Goal: Task Accomplishment & Management: Complete application form

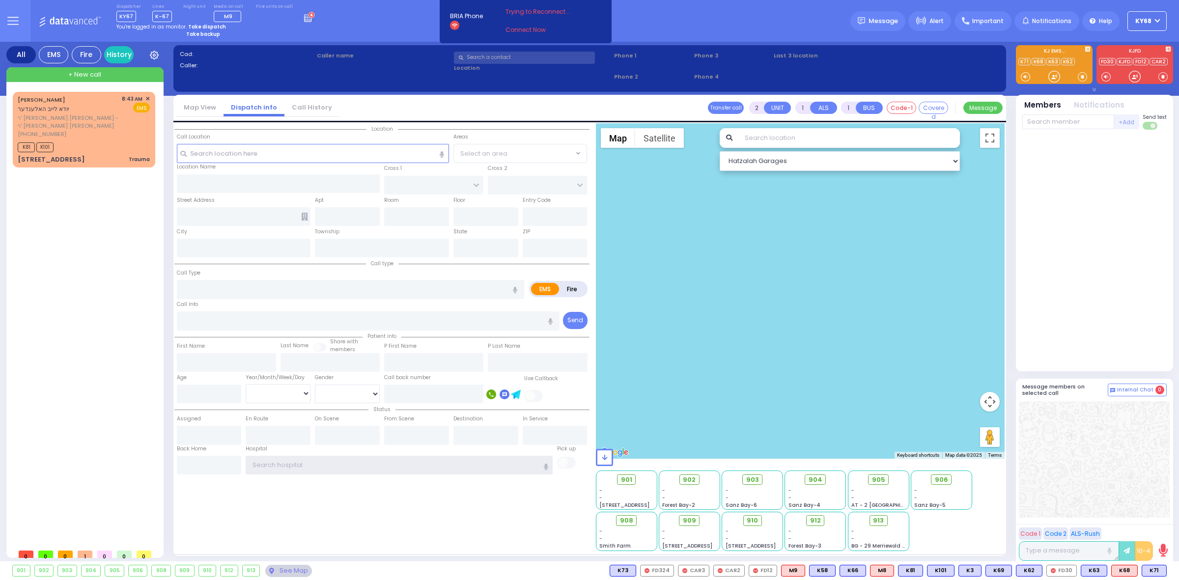
type input "ky68"
click at [60, 205] on div "YIDA LEIB HOLLANDER יודא לייב האלענדער ר' יוסף חיים משה - ר' אהרן שאול סאנדעל (…" at bounding box center [86, 318] width 146 height 452
click at [81, 126] on icon at bounding box center [81, 124] width 3 height 3
type input "ky68"
click at [323, 30] on div "Dispatcher KY67 shift has started. Are you ? Lines K-67" at bounding box center [589, 21] width 1179 height 42
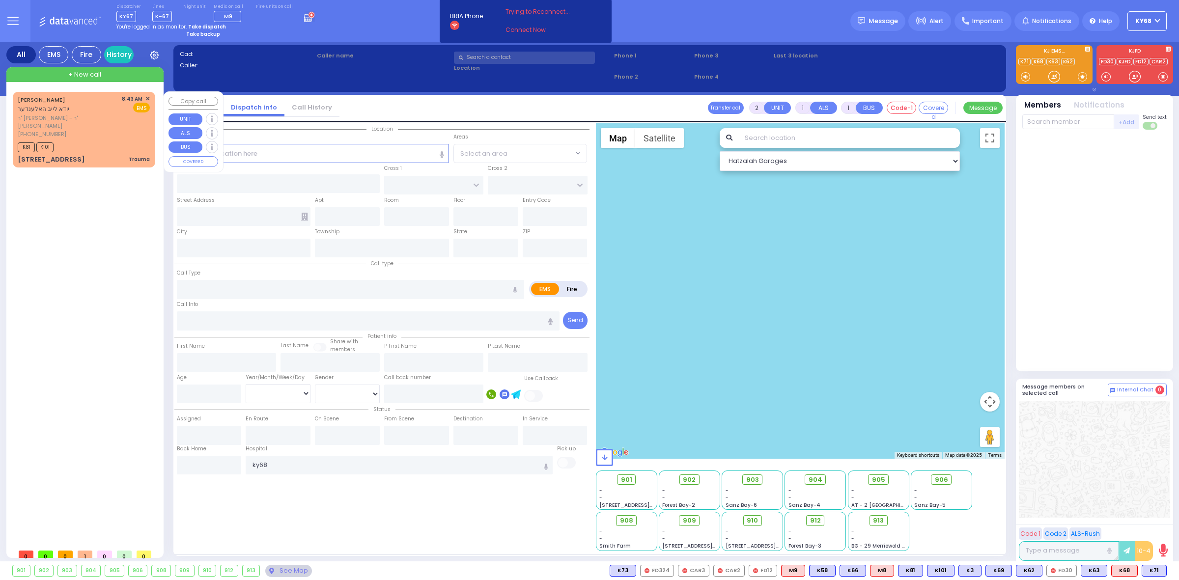
click at [64, 75] on div "+ New call" at bounding box center [84, 74] width 157 height 15
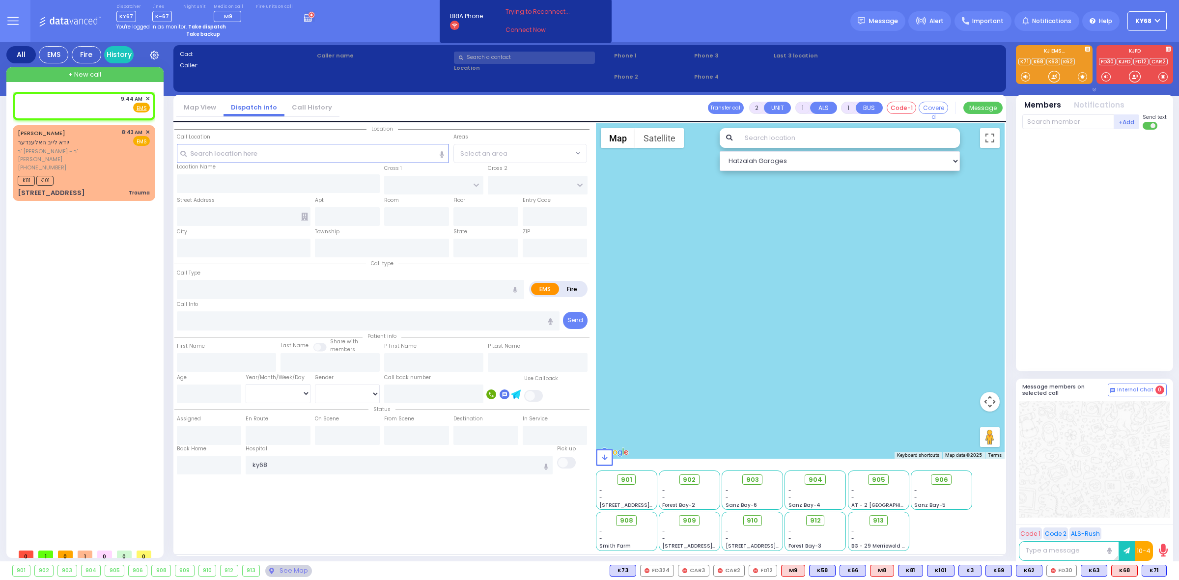
select select
radio input "true"
select select
type input "09:44"
select select "Hatzalah Garages"
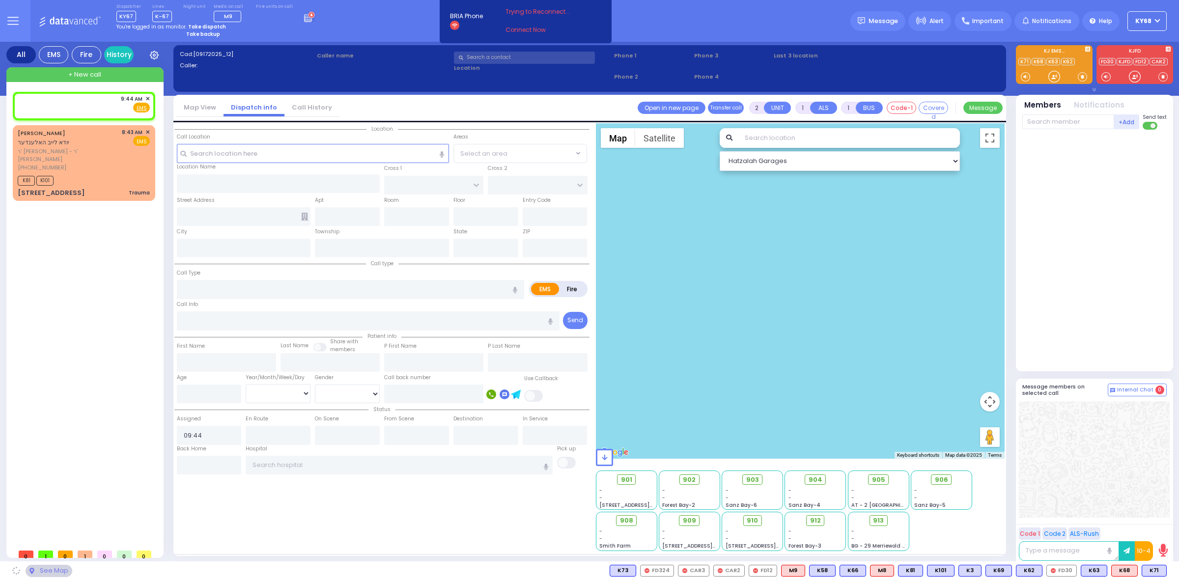
select select
radio input "true"
select select
select select "Hatzalah Garages"
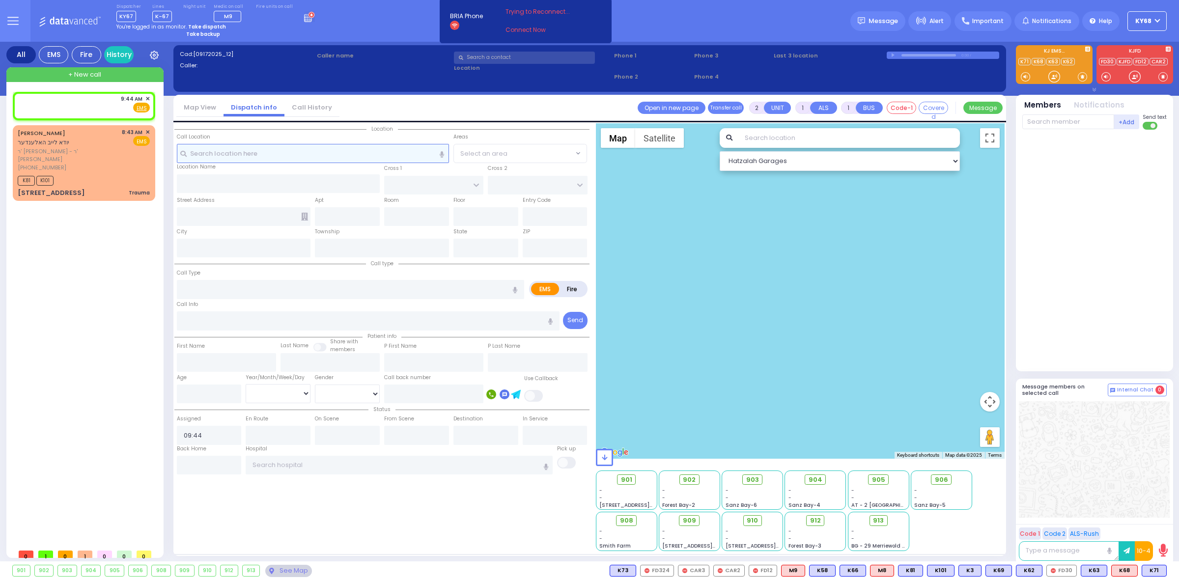
click at [277, 155] on input "text" at bounding box center [313, 153] width 272 height 19
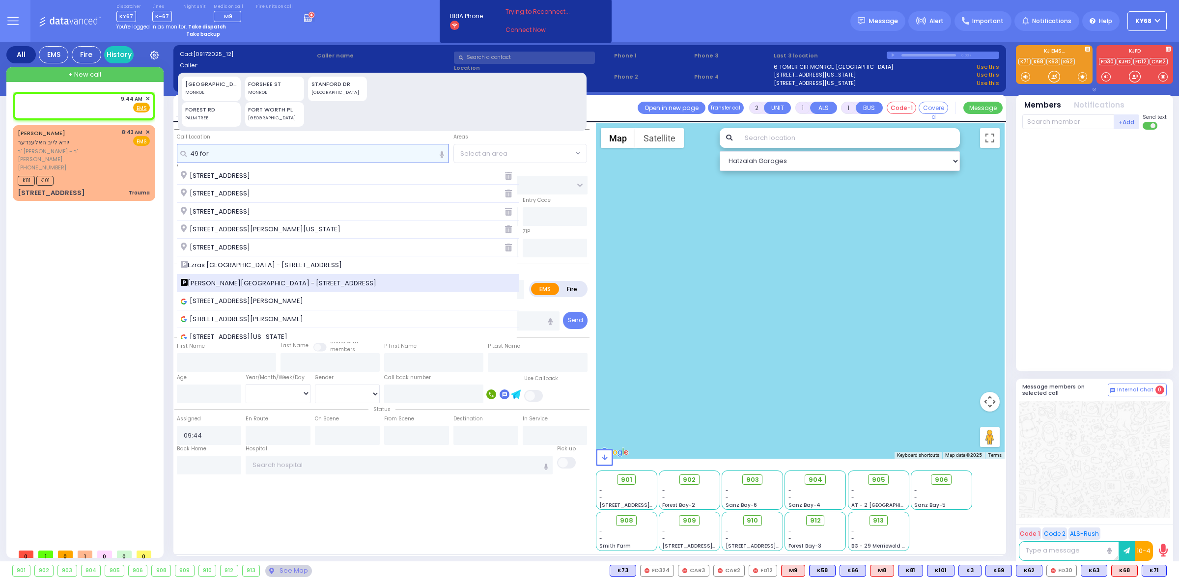
type input "49 for"
click at [282, 282] on span "Aizer Health Center - 49 Forest Road" at bounding box center [280, 284] width 199 height 10
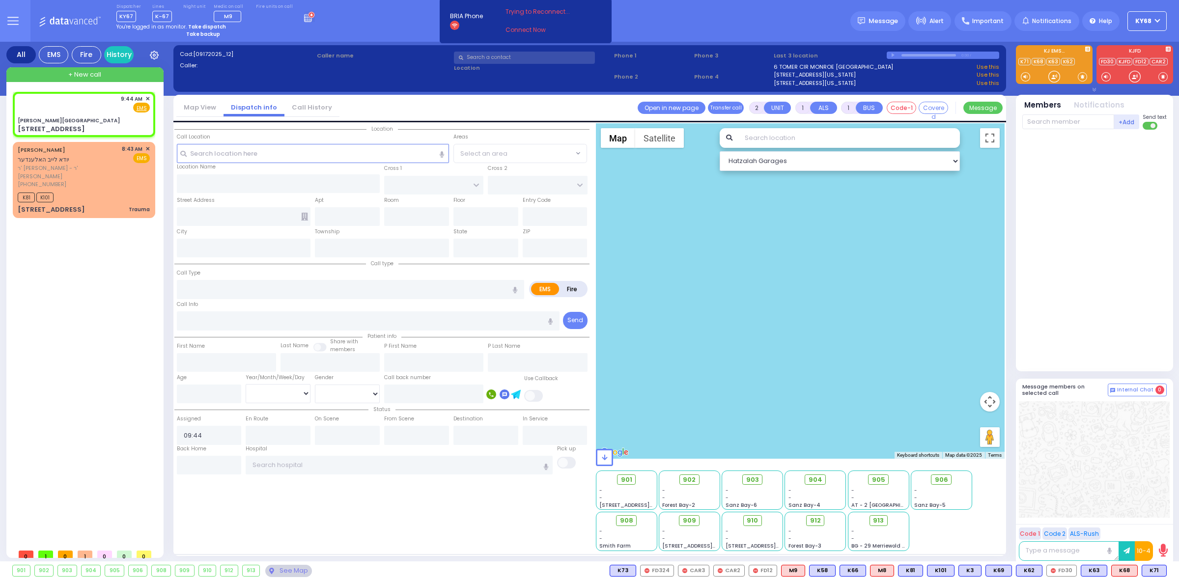
select select
radio input "true"
select select
select select "Hatzalah Garages"
type input "Aizer Health Center"
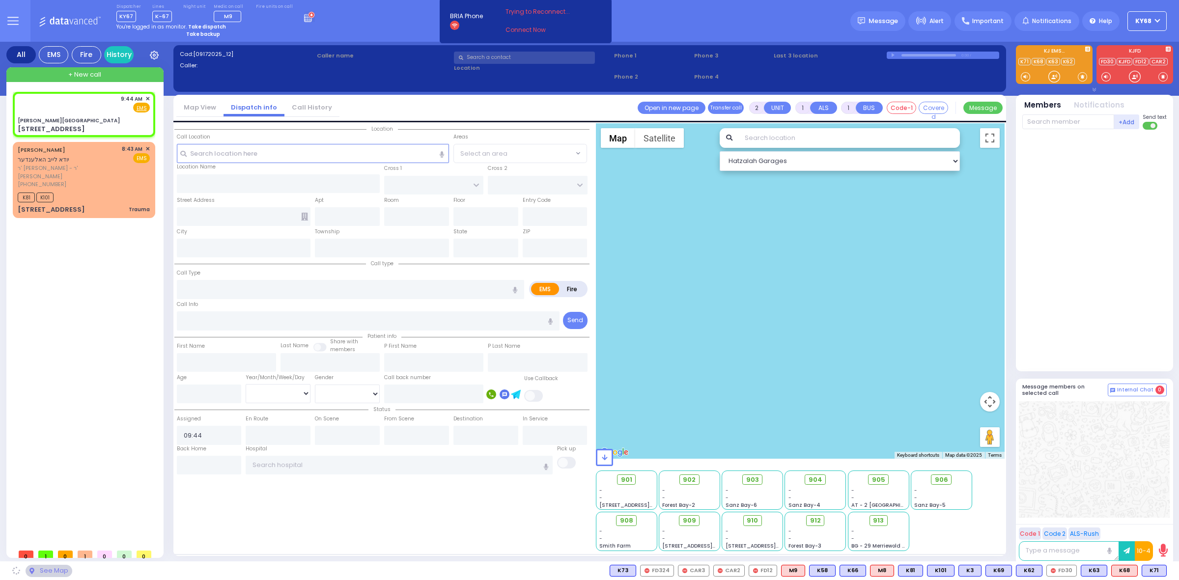
type input "VAN BUREN DR"
type input "CARTER LN"
type input "49 Forest Road"
type input "Kiryas Joel"
type input "[US_STATE]"
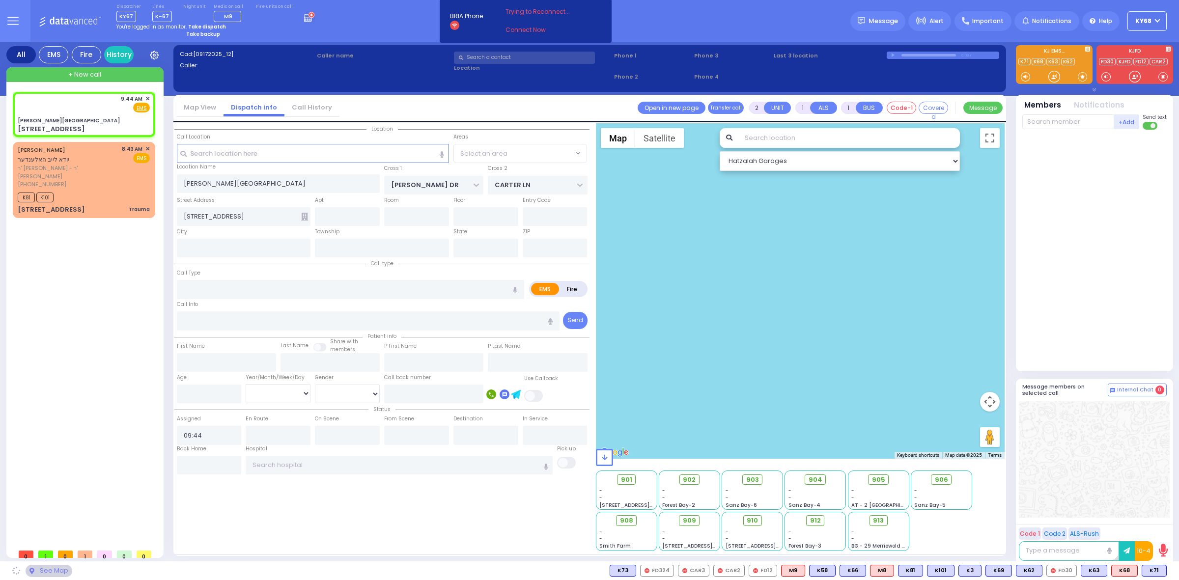
type input "10950"
select select "SECTION 2"
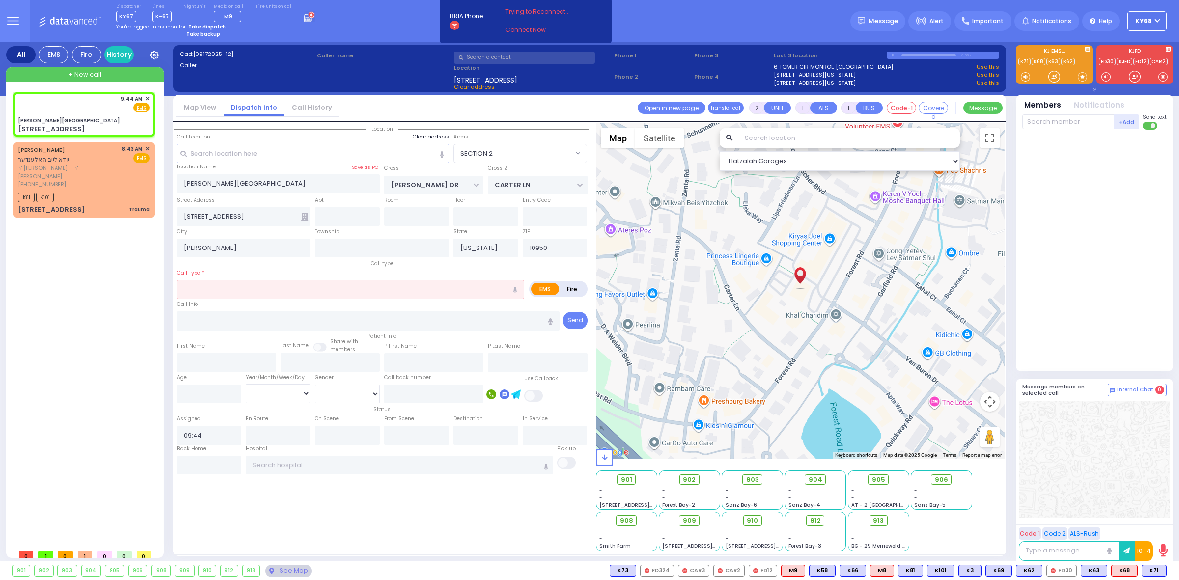
click at [431, 136] on label "Clear address" at bounding box center [431, 137] width 36 height 8
select select
radio input "true"
select select
select select "Hatzalah Garages"
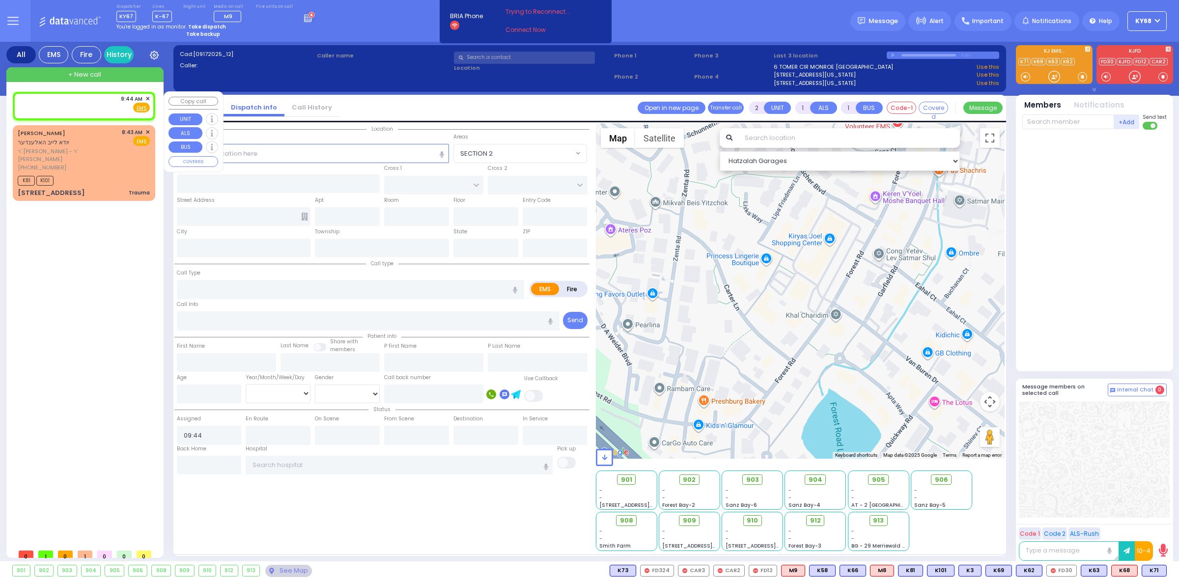
click at [147, 97] on span "✕" at bounding box center [147, 99] width 4 height 8
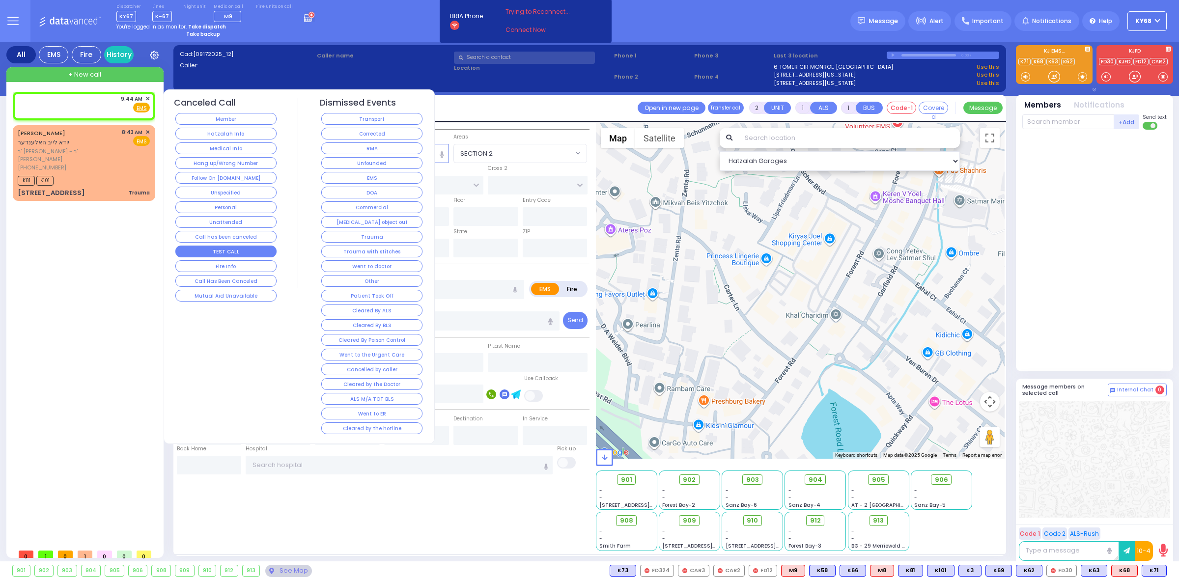
click at [237, 246] on button "TEST CALL" at bounding box center [225, 252] width 101 height 12
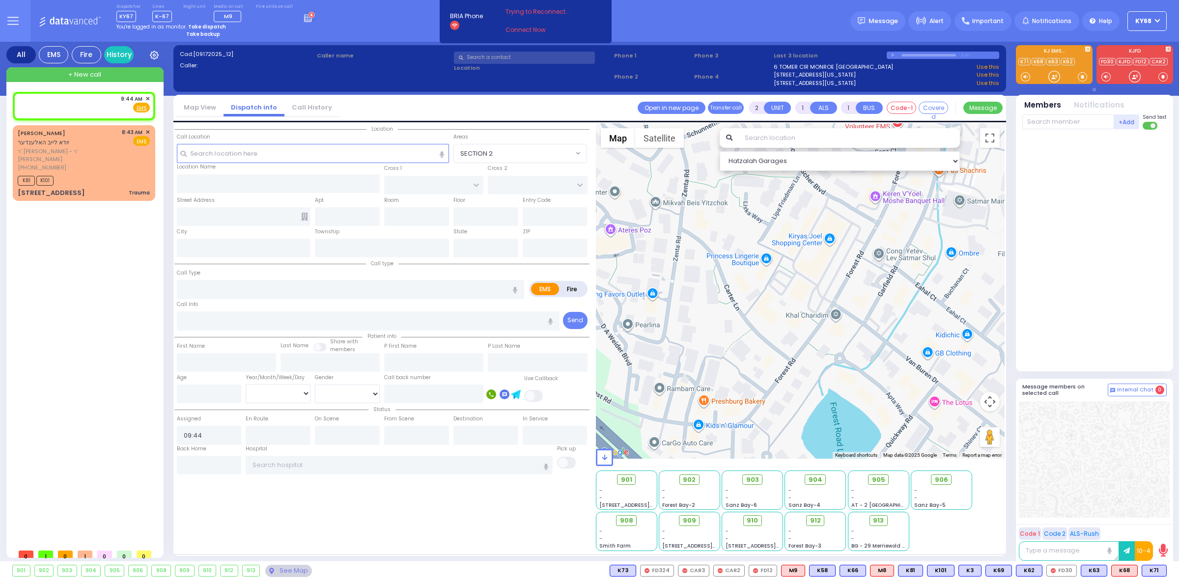
select select
radio input "true"
select select
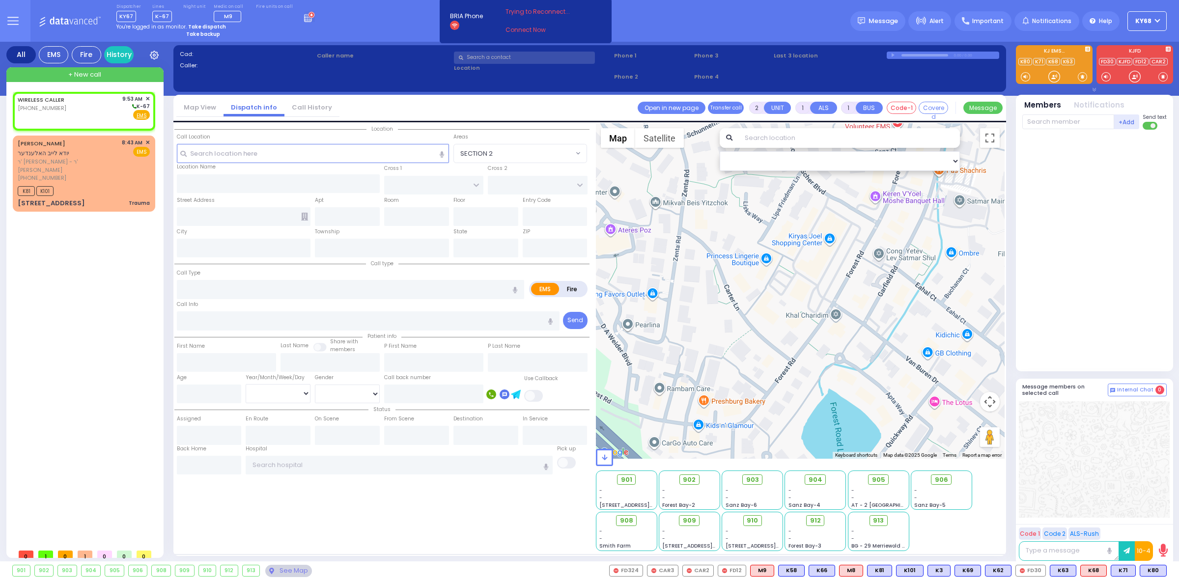
select select
radio input "true"
select select
type input "09:53"
select select "Hatzalah Garages"
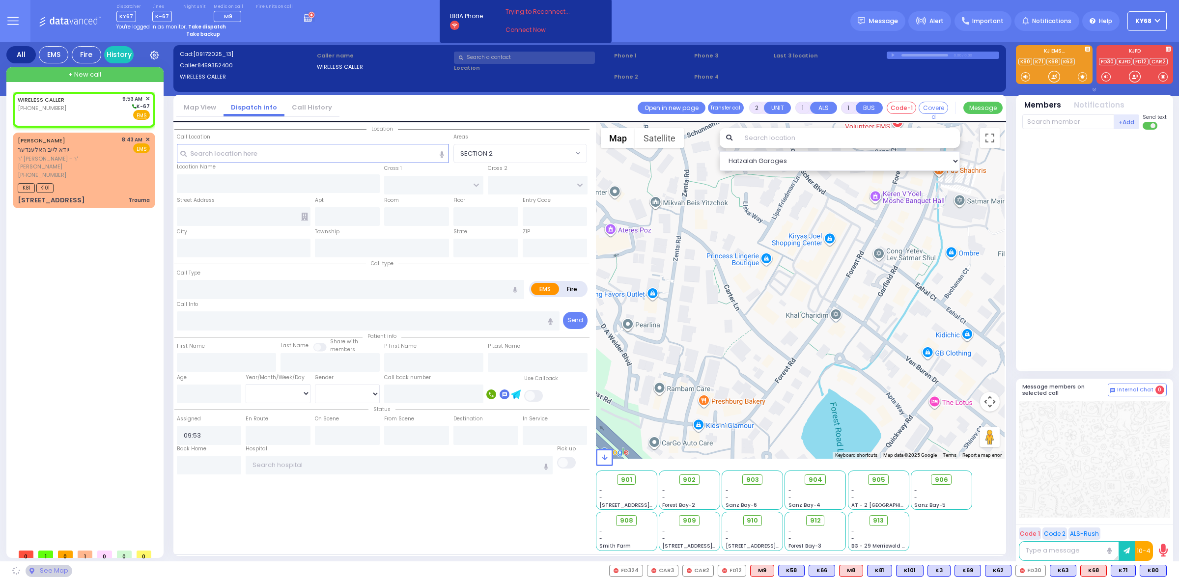
select select
radio input "true"
select select
select select "Hatzalah Garages"
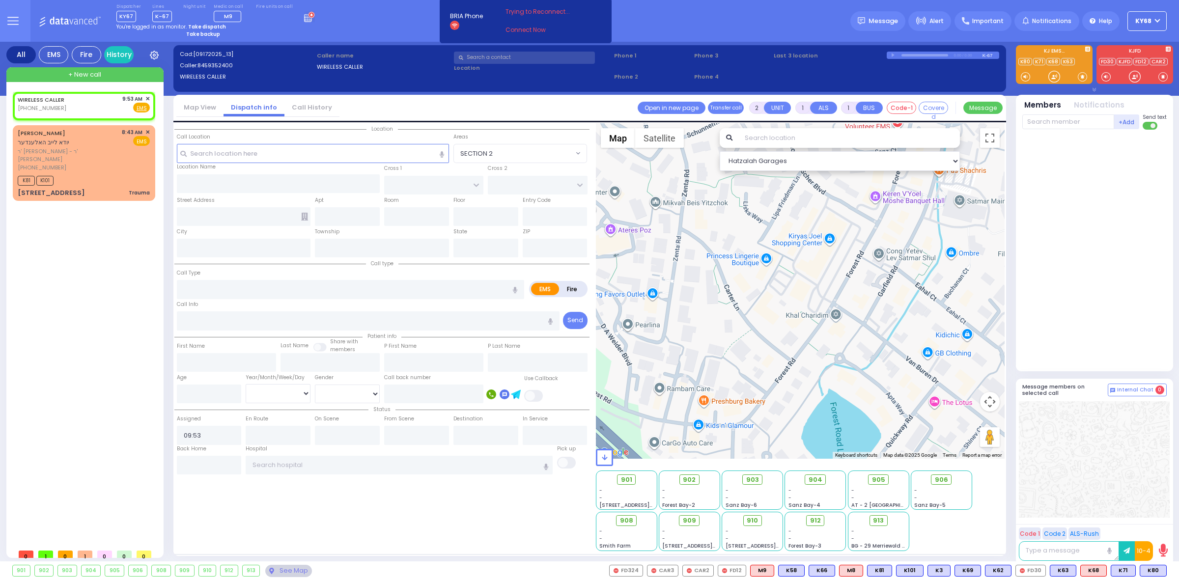
select select
radio input "true"
select select
select select "Hatzalah Garages"
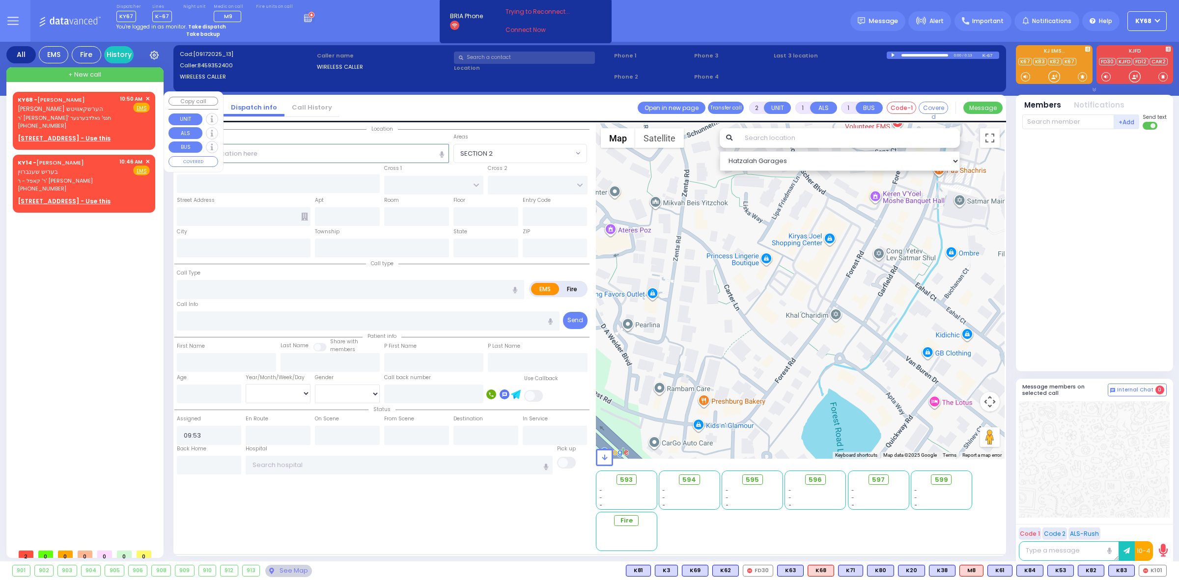
click at [147, 96] on span "✕" at bounding box center [147, 99] width 4 height 8
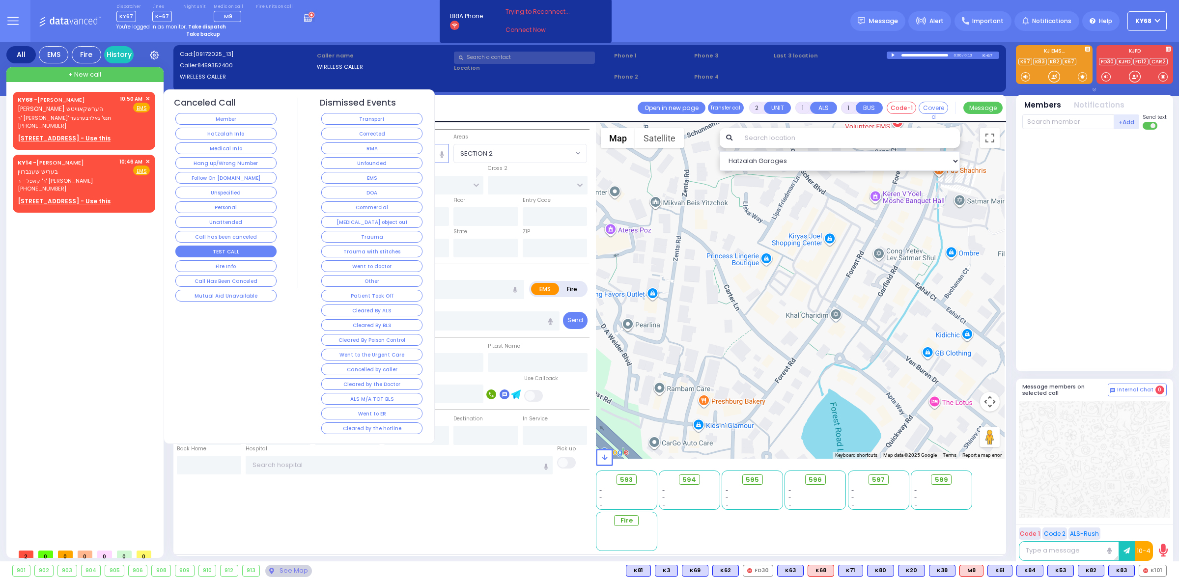
click at [238, 246] on button "TEST CALL" at bounding box center [225, 252] width 101 height 12
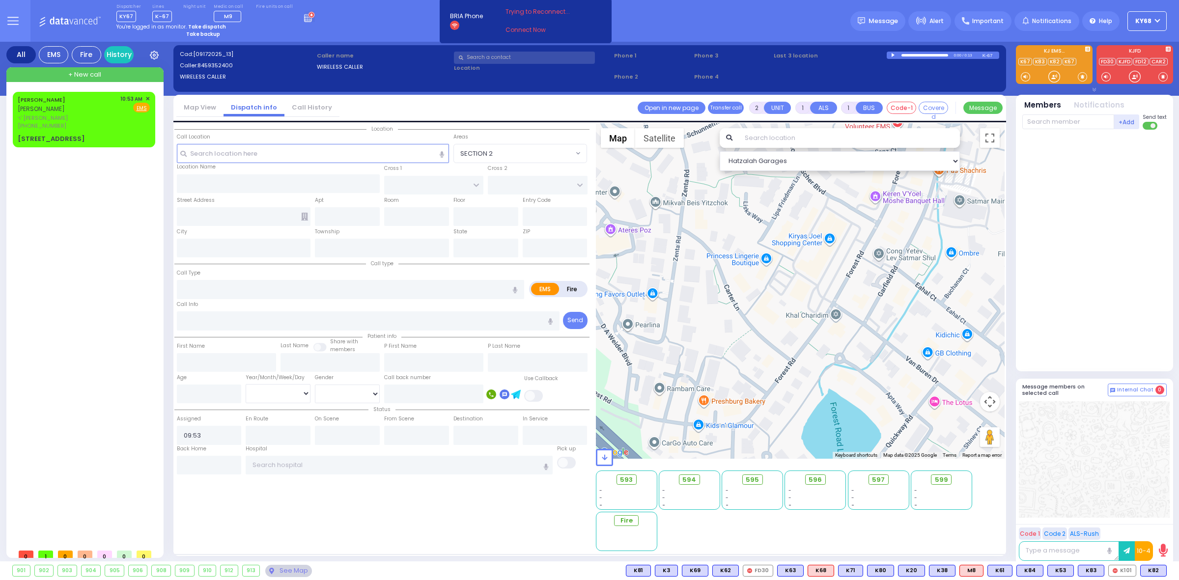
click at [93, 144] on div "YECHESKEL SHRAGA JUNGREIS יחזקאל שרגא יונגרייז ר' יצחק אברהם - הרר חיים קלמן קל…" at bounding box center [84, 119] width 139 height 52
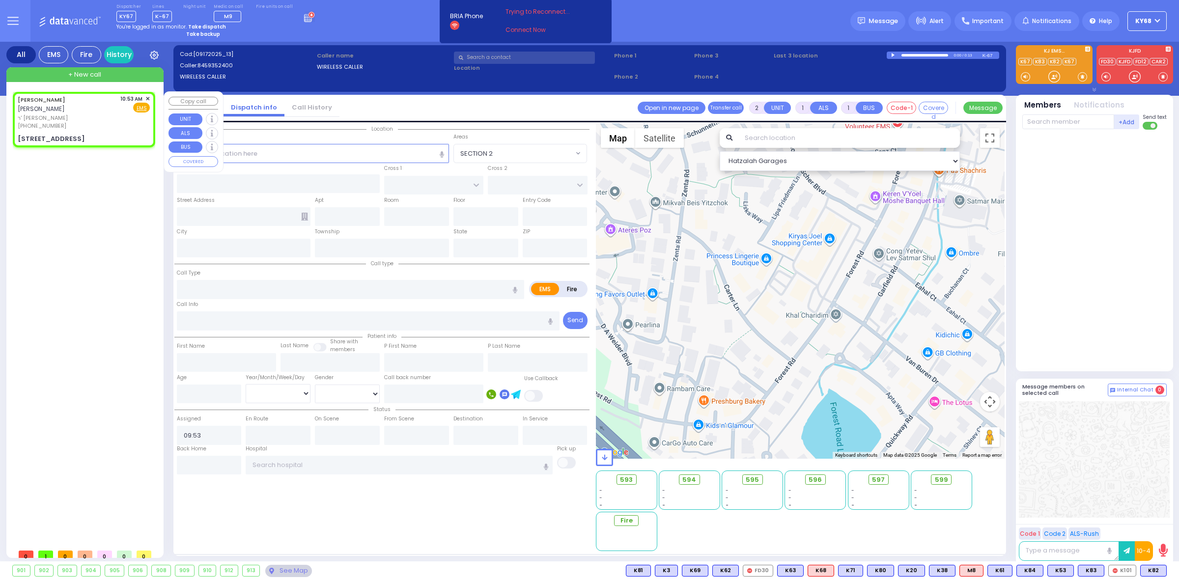
select select
radio input "true"
type input "[PERSON_NAME]"
select select
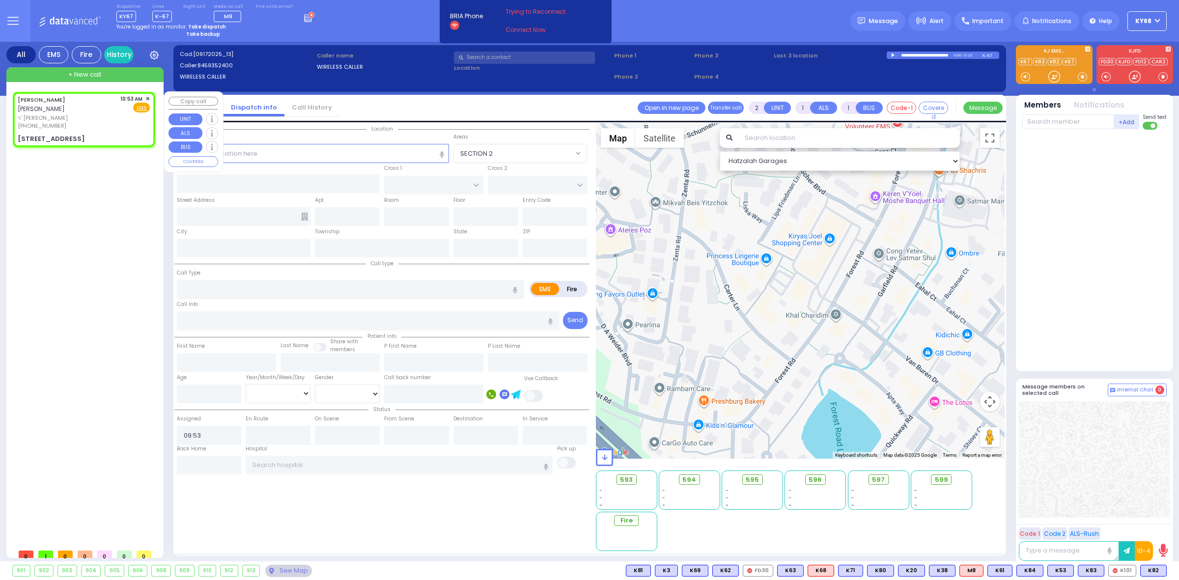
type input "10:53"
type input "ACRES RD"
type input "DINEV RD"
type input "[STREET_ADDRESS]"
type input "Monroe"
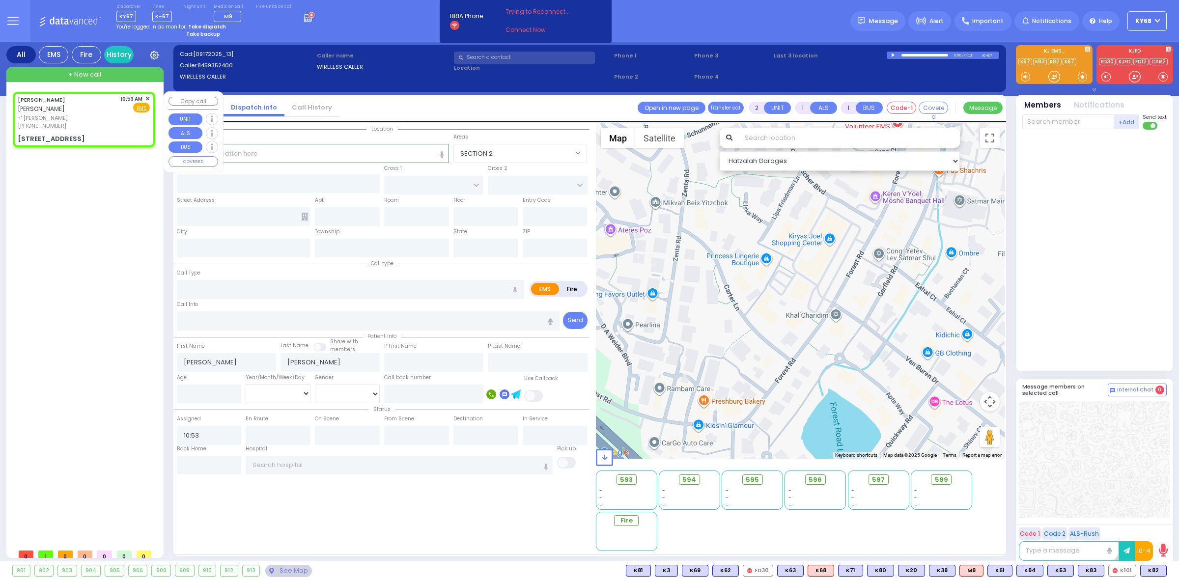
type input "[US_STATE]"
type input "10950"
select select "PALM TREE"
select select "Hatzalah Garages"
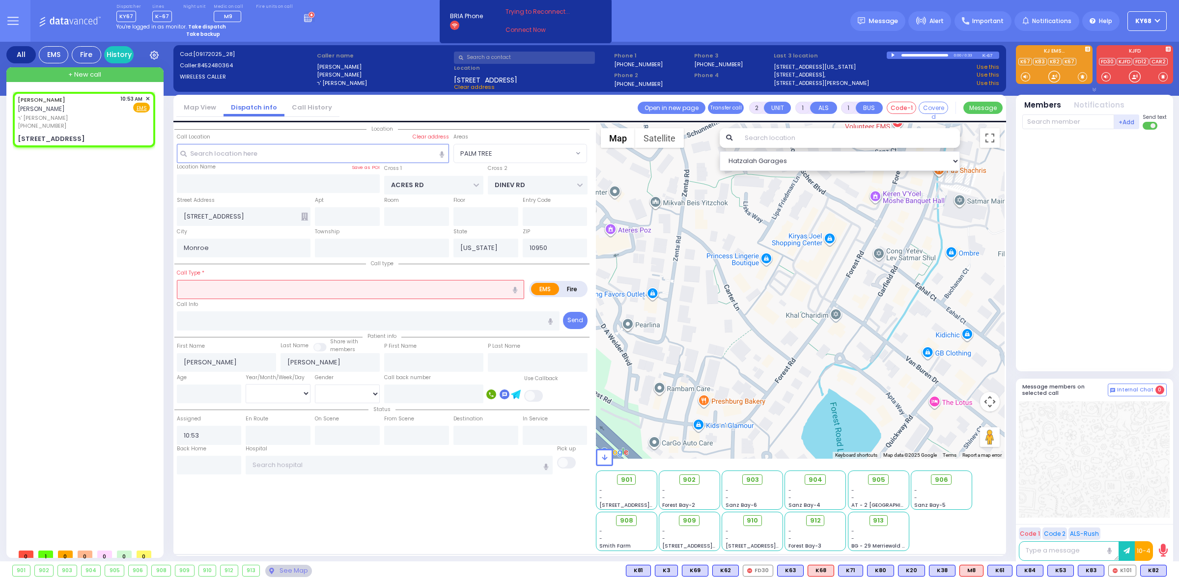
select select
radio input "true"
select select
select select "Hatzalah Garages"
type input "304"
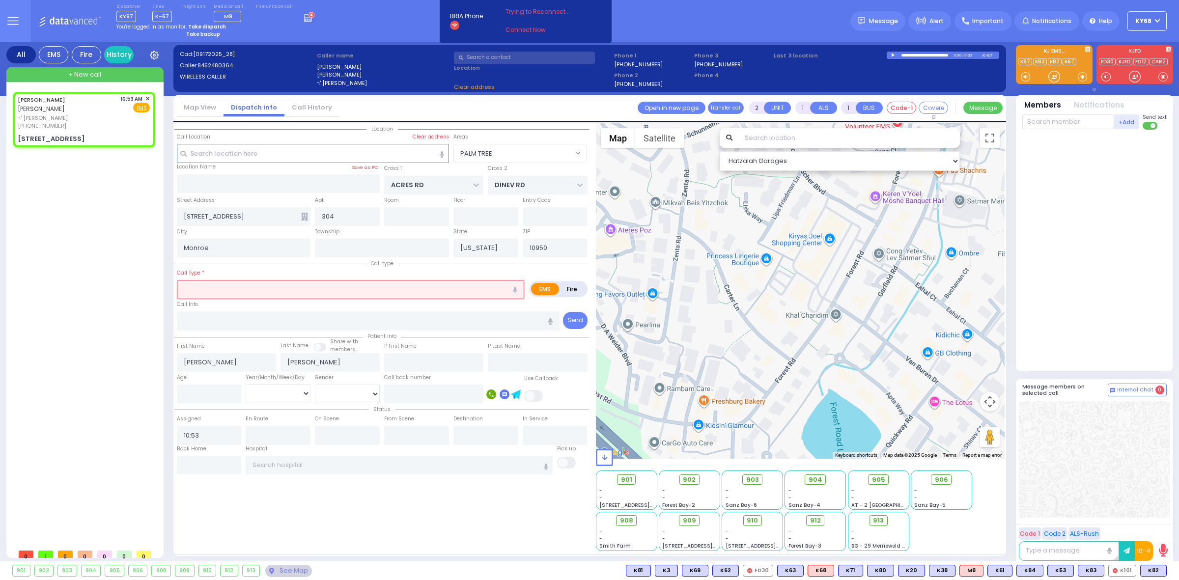
select select "PALM TREE"
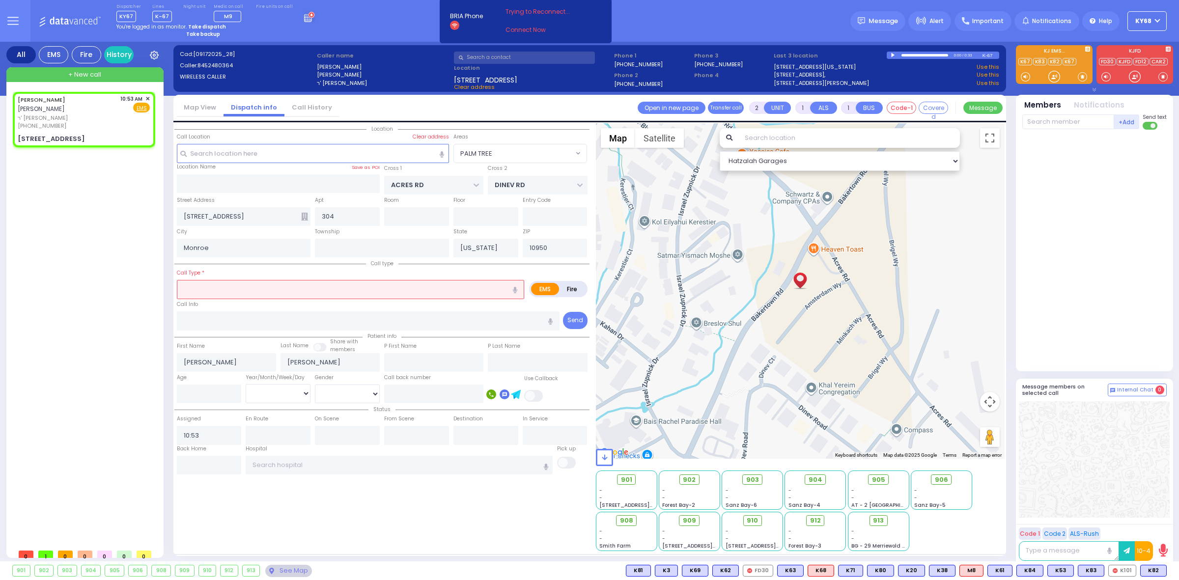
click at [893, 55] on div at bounding box center [893, 55] width 5 height 4
select select
type input "odo"
radio input "true"
select select
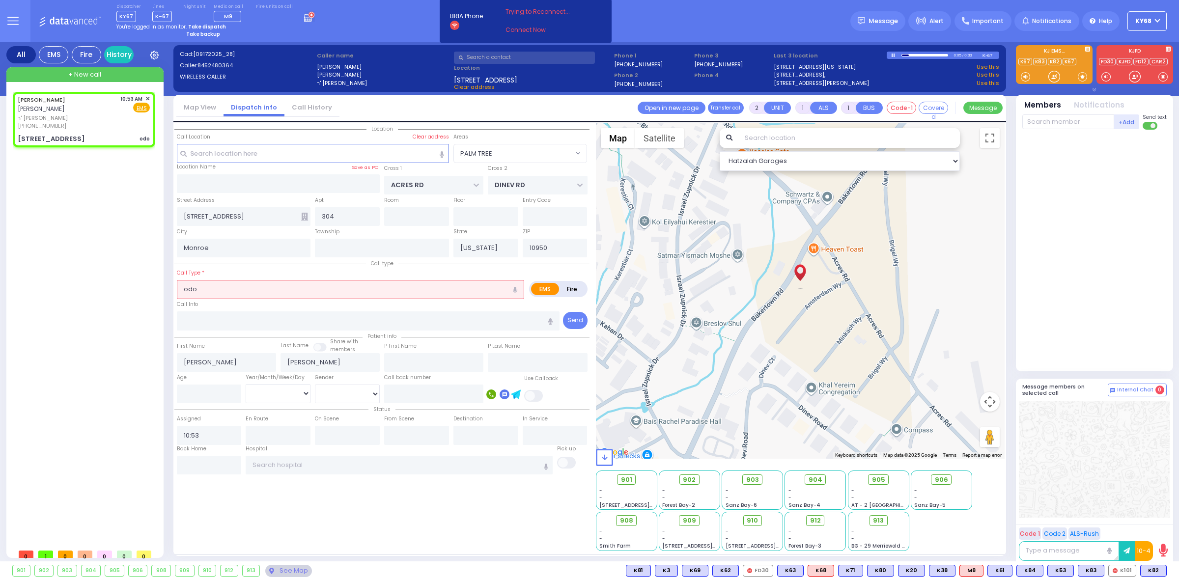
select select "Hatzalah Garages"
select select "PALM TREE"
select select
radio input "true"
select select
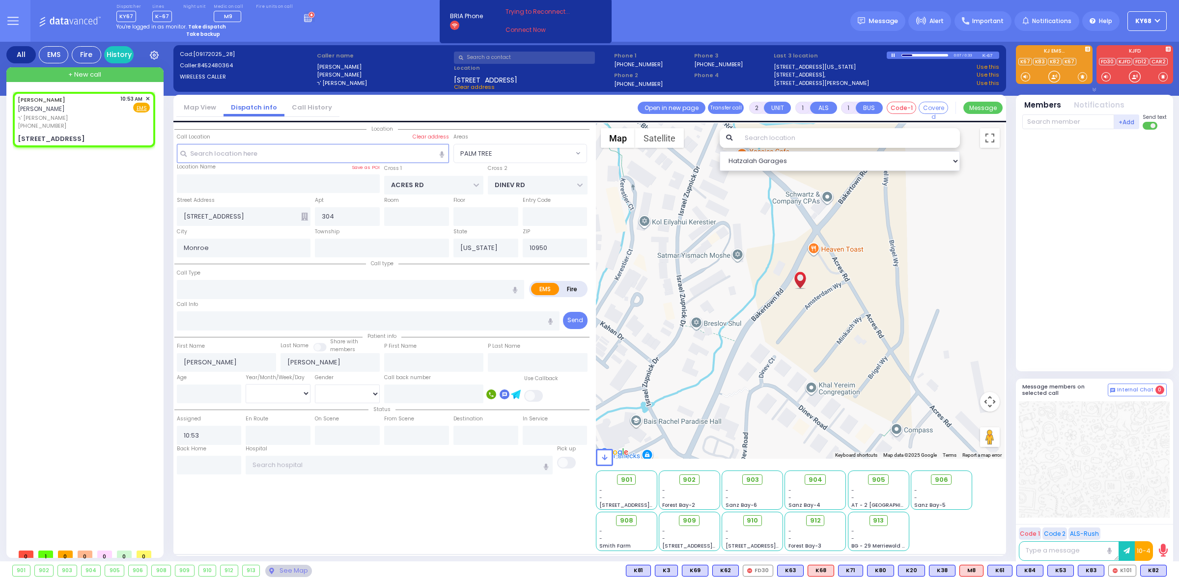
select select "Hatzalah Garages"
select select "PALM TREE"
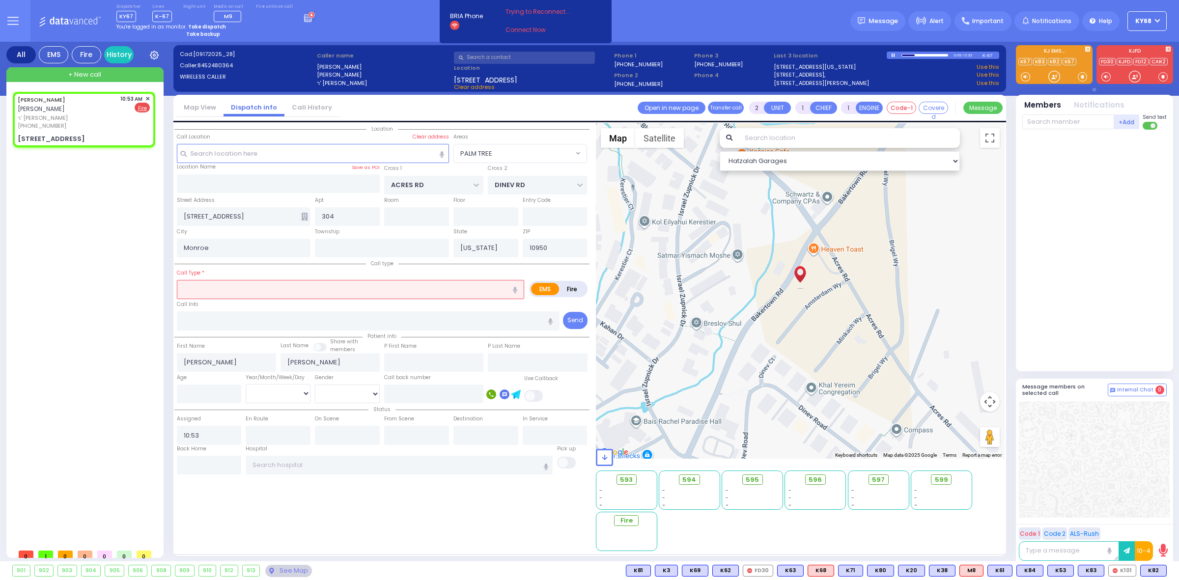
select select
radio input "false"
radio input "true"
select select
select select "Hatzalah Garages"
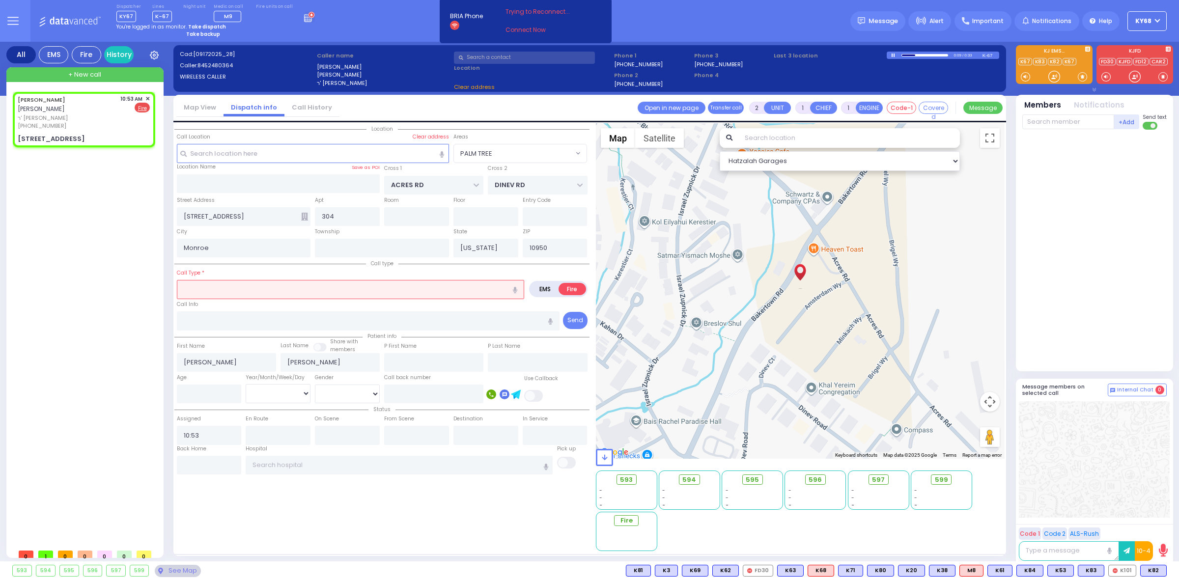
select select "PALM TREE"
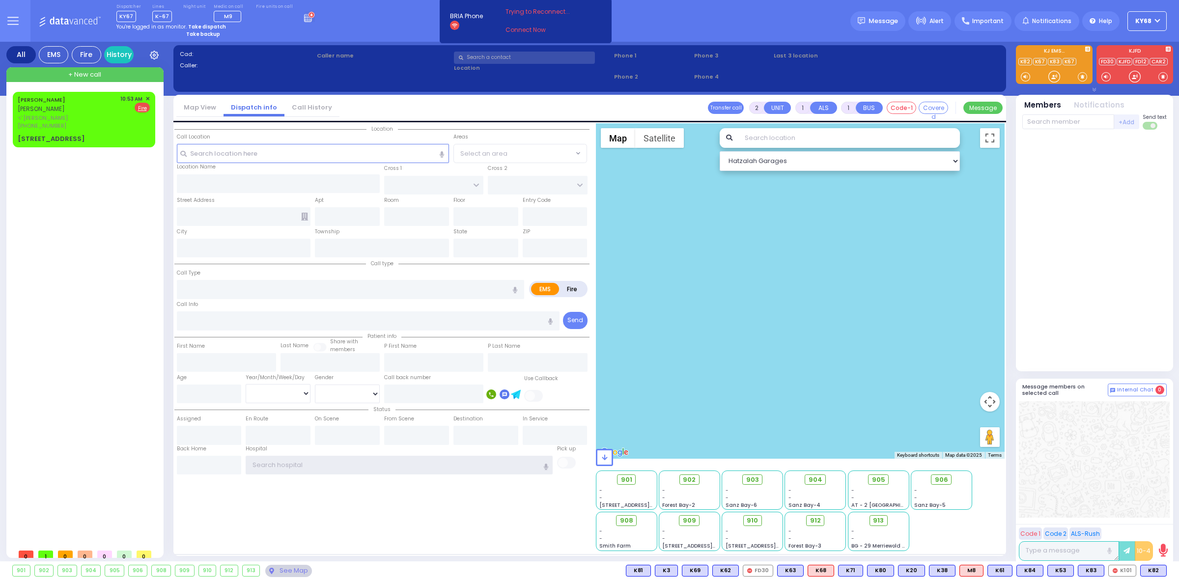
type input "ky68"
click at [354, 37] on div "Dispatcher KY67 shift has started. Are you ? Lines K-67" at bounding box center [589, 21] width 1179 height 42
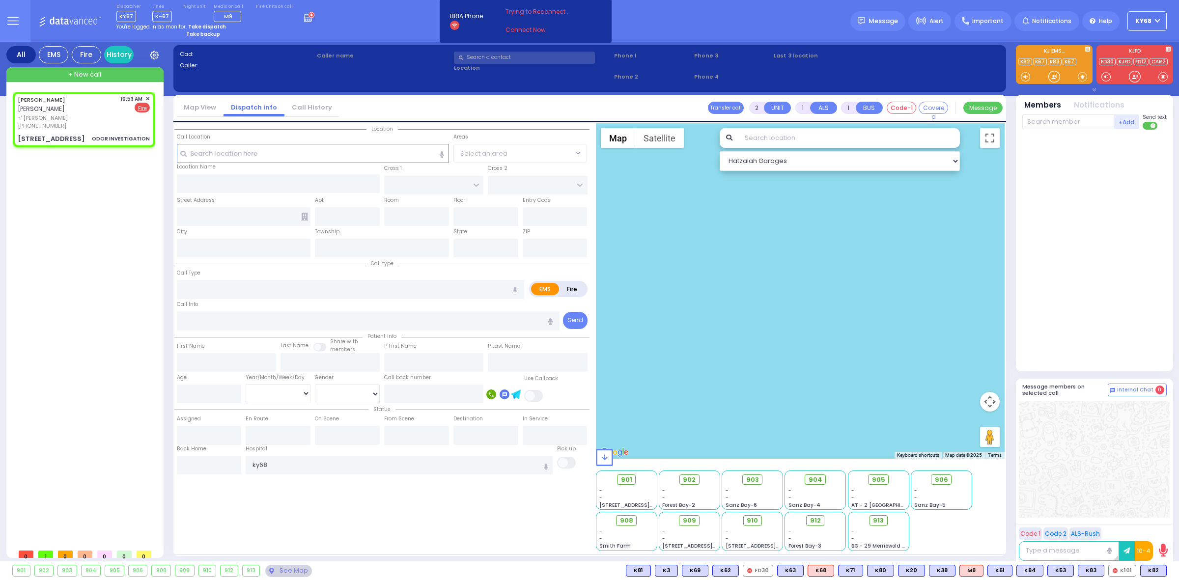
type input "0"
select select
type input "ODOR INVESTIGATION"
radio input "false"
radio input "true"
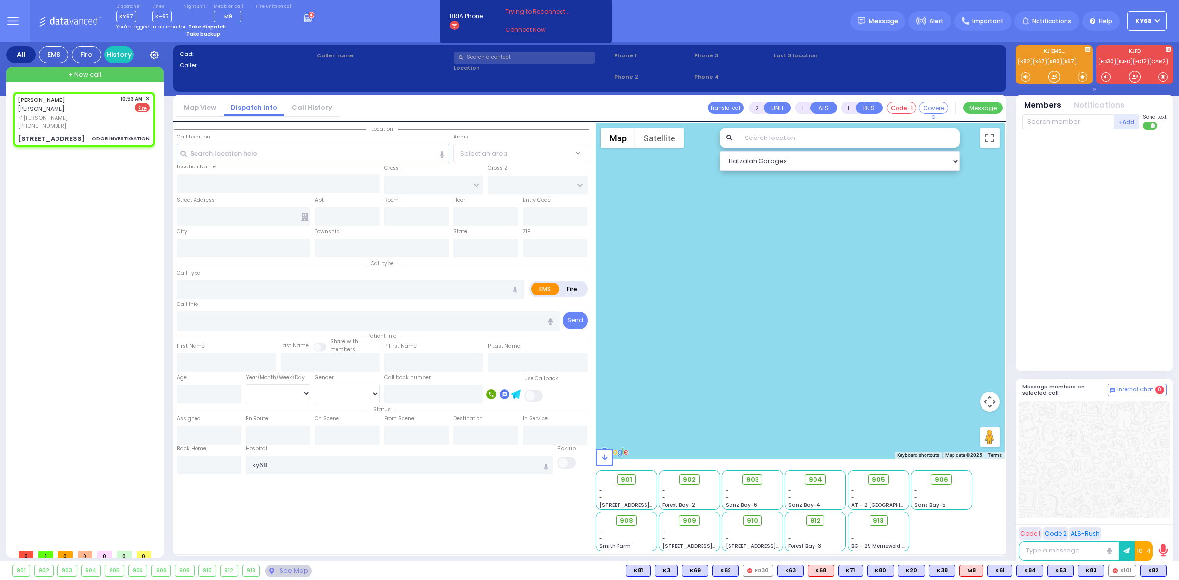
type input "[PERSON_NAME]"
select select
type input "10:53"
select select "Hatzalah Garages"
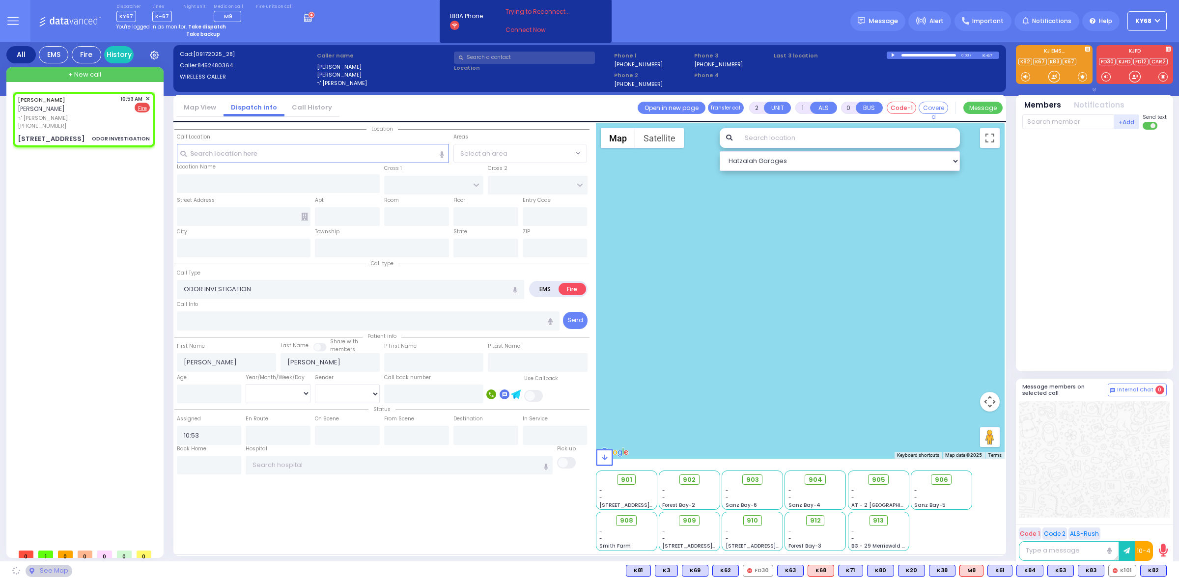
type input "ACRES RD"
type input "DINEV RD"
type input "[STREET_ADDRESS]"
type input "304"
type input "Monroe"
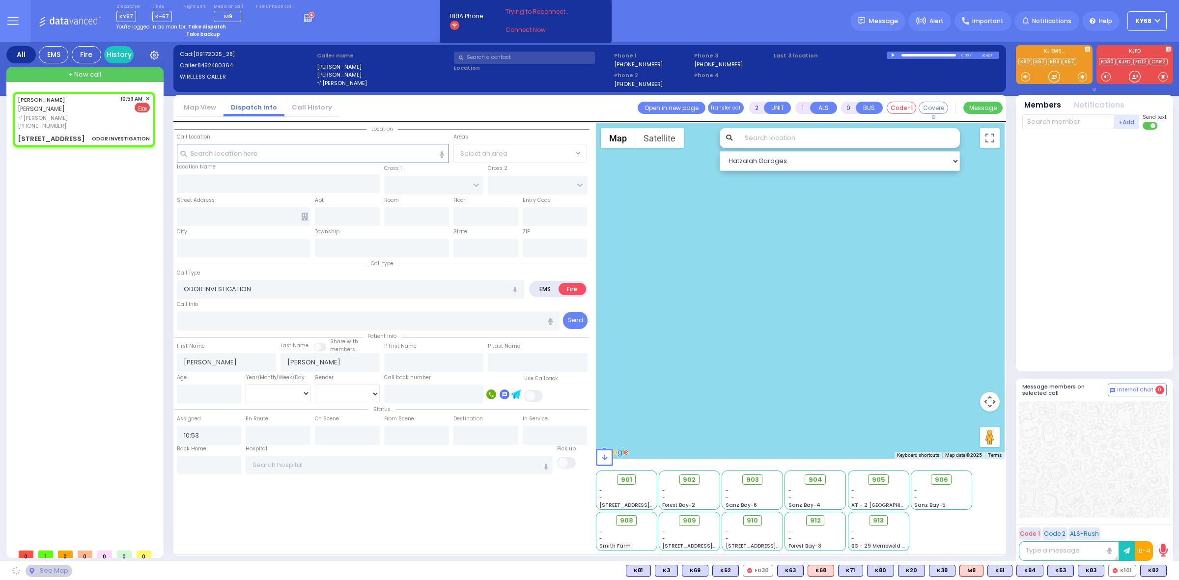
type input "[US_STATE]"
type input "10950"
select select "PALM TREE"
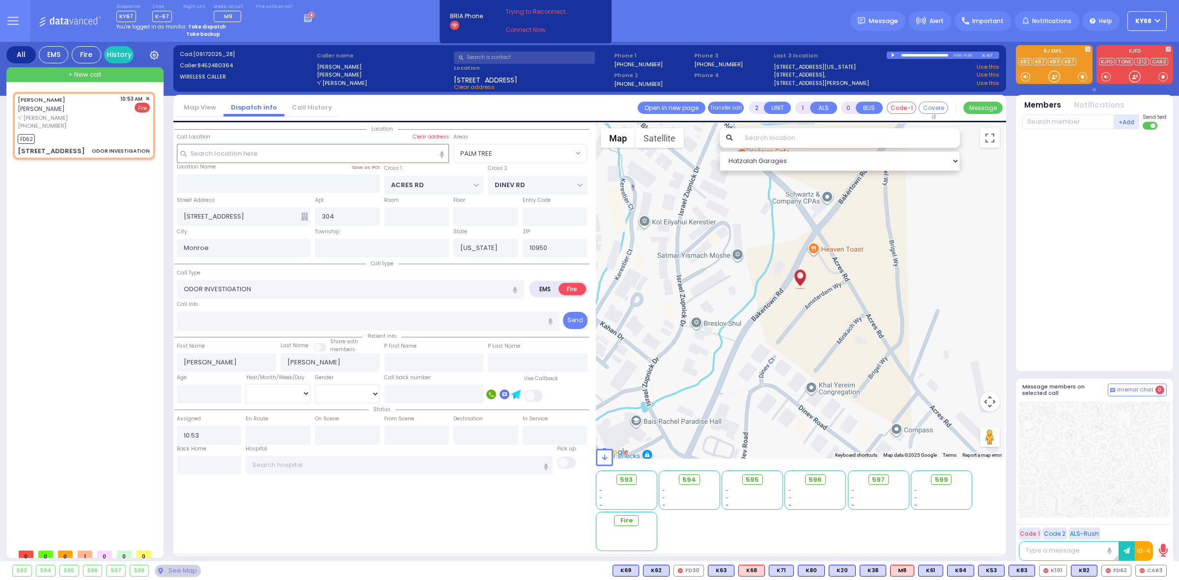
select select
radio input "true"
select select
type input "10:54"
select select "Hatzalah Garages"
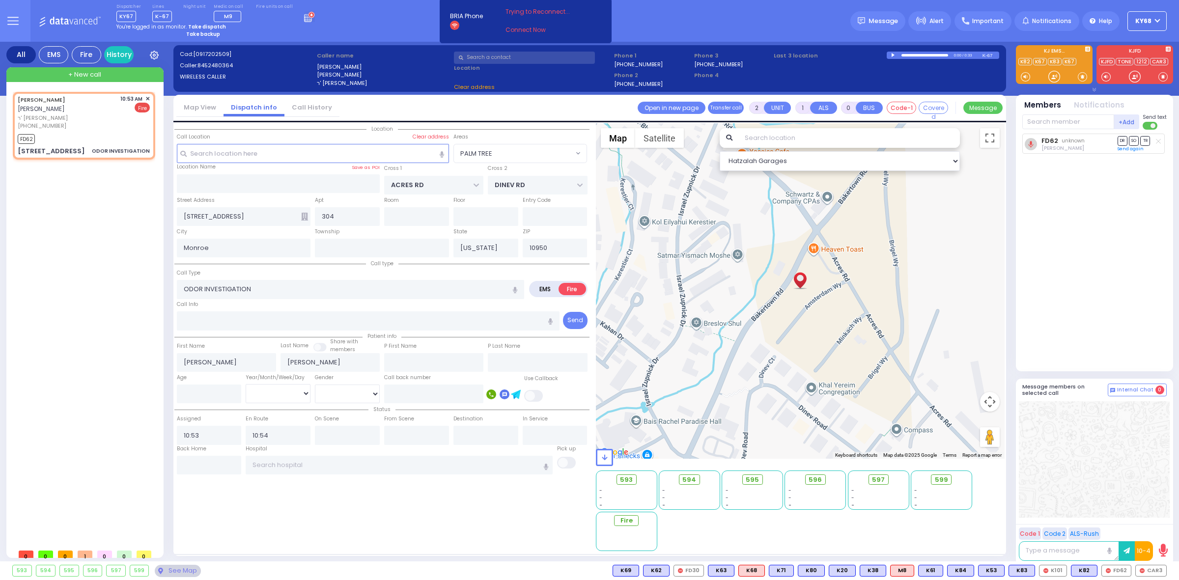
select select "PALM TREE"
select select
radio input "true"
select select
select select "Hatzalah Garages"
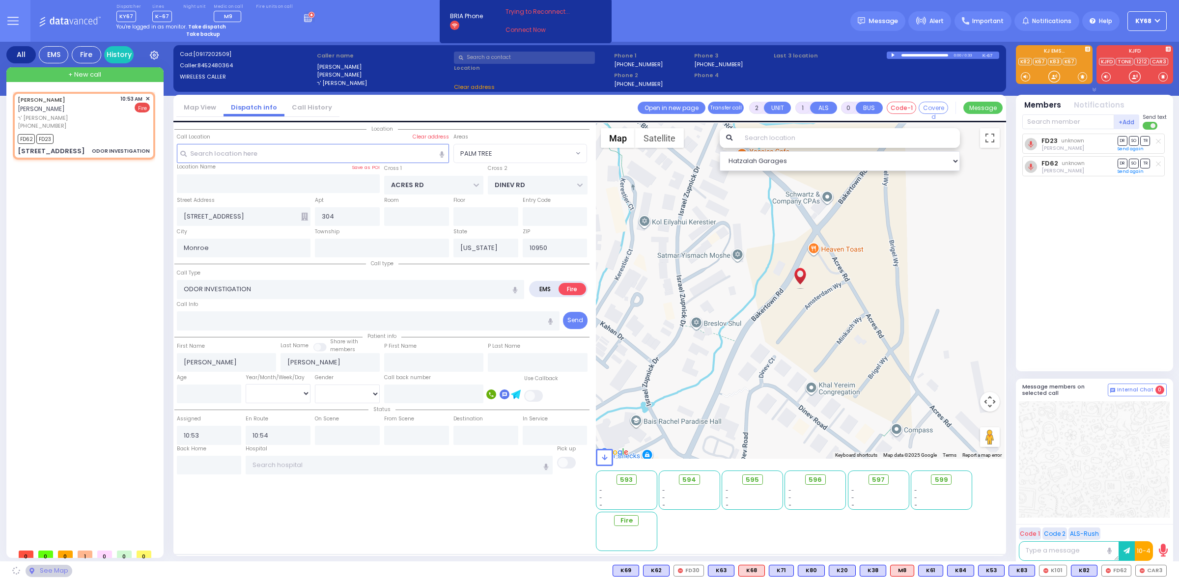
select select "PALM TREE"
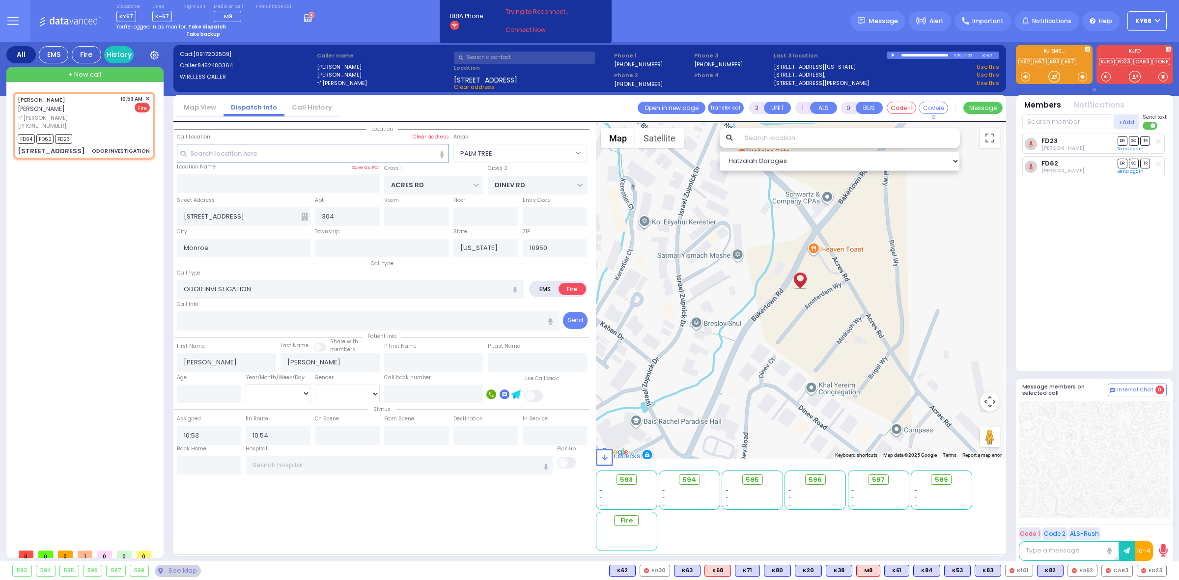
select select
radio input "true"
select select
select select "Hatzalah Garages"
select select "PALM TREE"
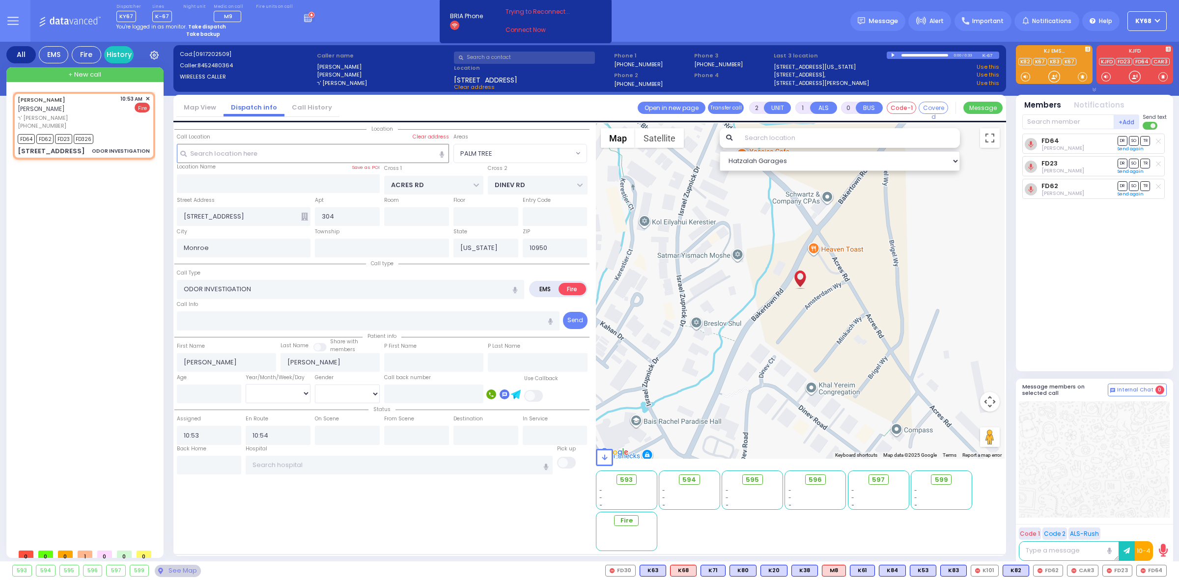
select select
radio input "true"
select select
select select "Hatzalah Garages"
select select "PALM TREE"
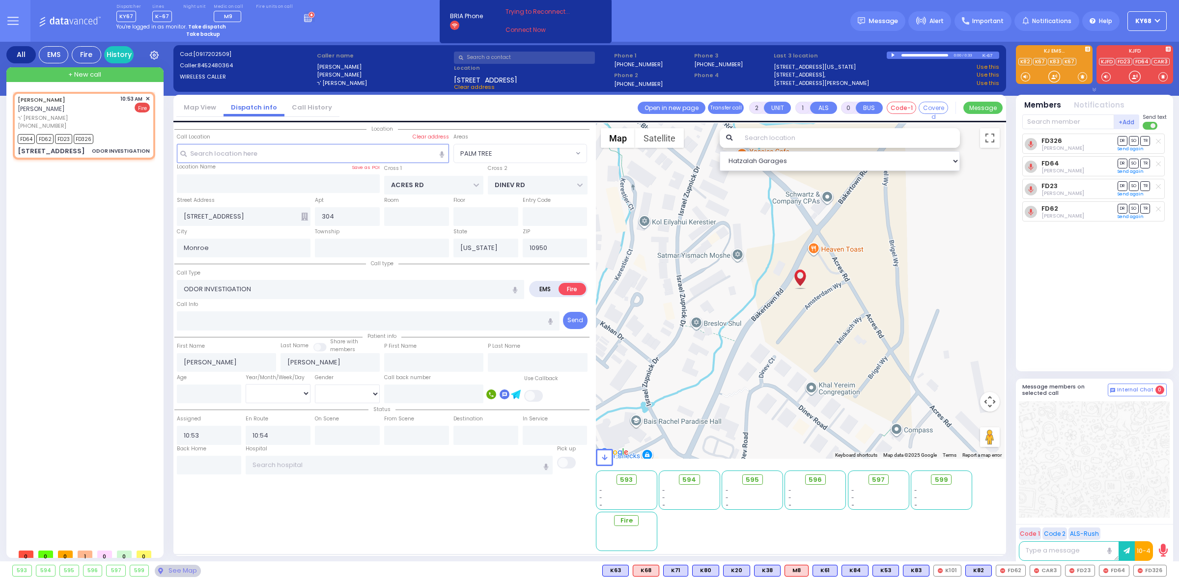
select select
radio input "true"
select select
select select "PALM TREE"
select select "Hatzalah Garages"
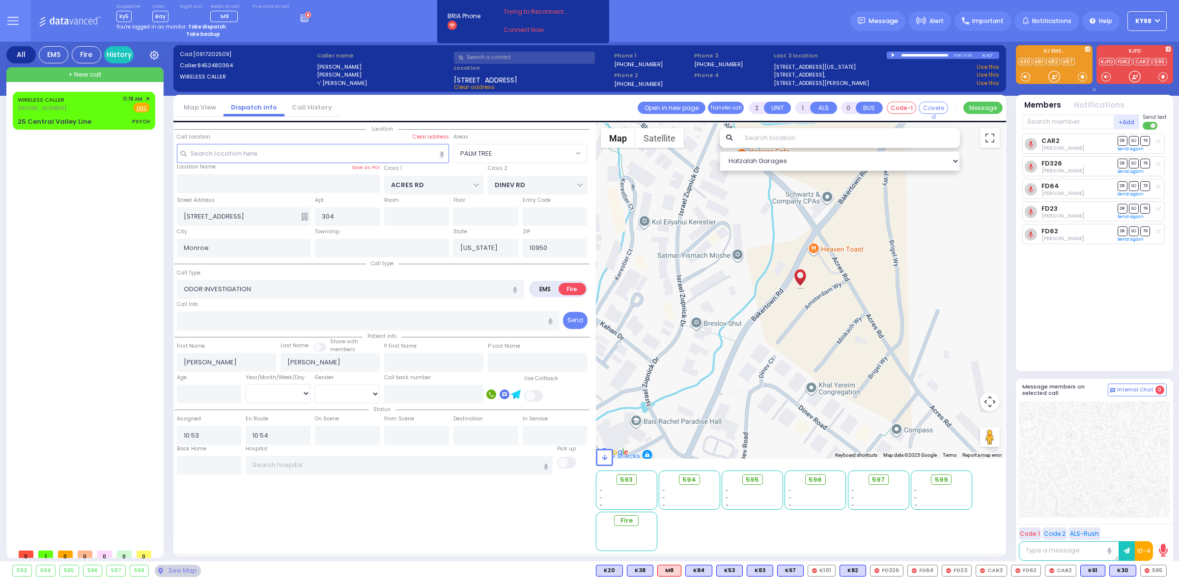
click at [103, 309] on div "WIRELESS CALLER [PHONE_NUMBER] 11:18 AM ✕ EMS PSYCH" at bounding box center [86, 318] width 146 height 452
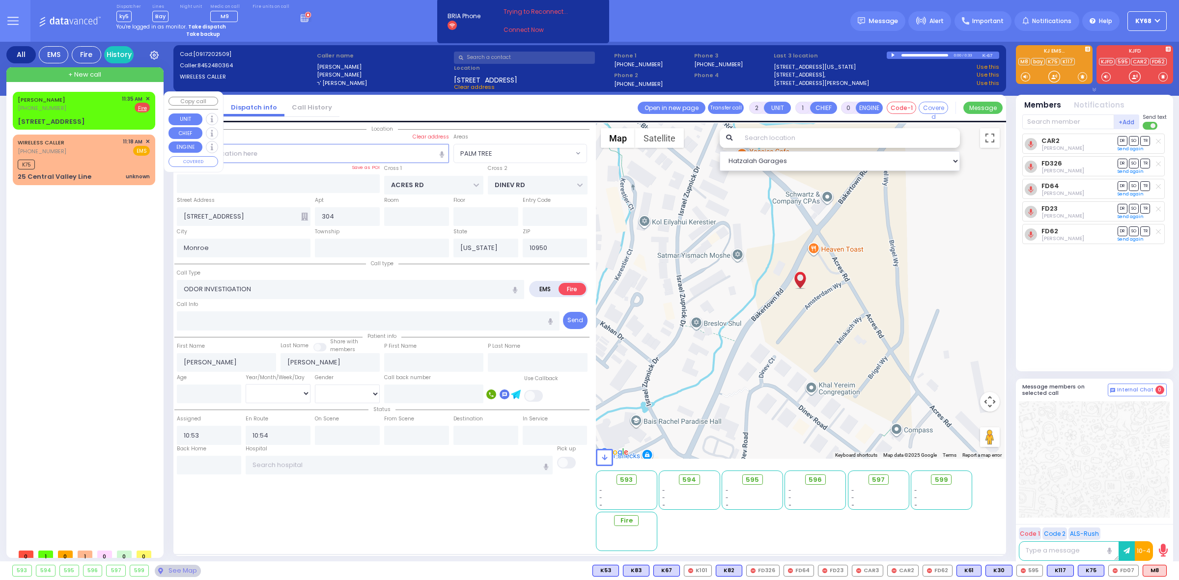
click at [101, 105] on div "[PERSON_NAME] [PHONE_NUMBER] 11:35 AM ✕ EMS Fire" at bounding box center [84, 104] width 132 height 18
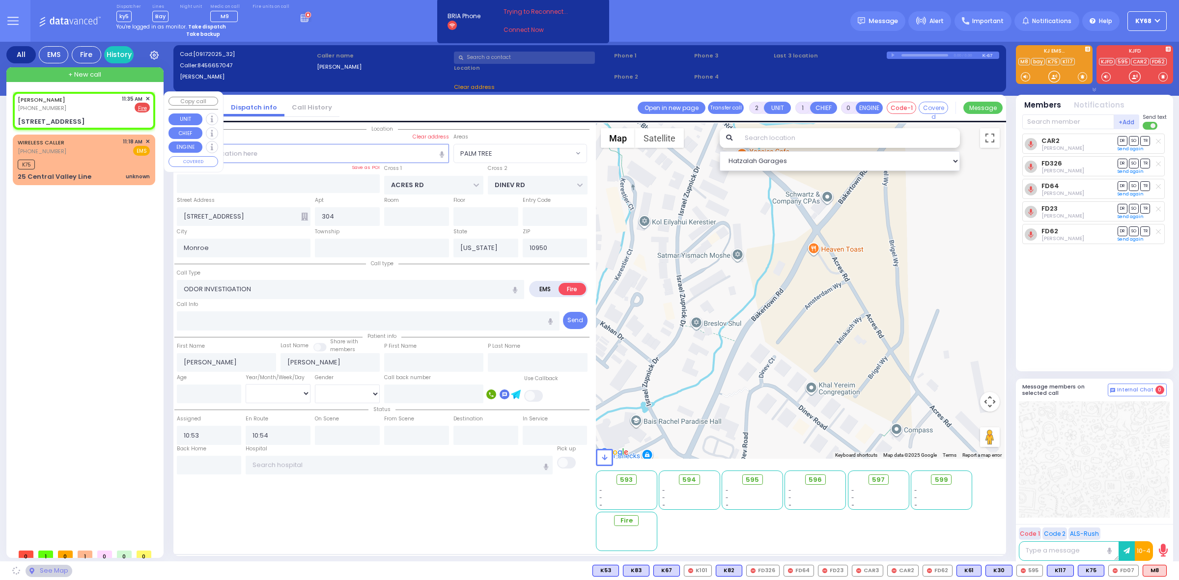
type input "1"
select select
radio input "true"
select select
type input "11:35"
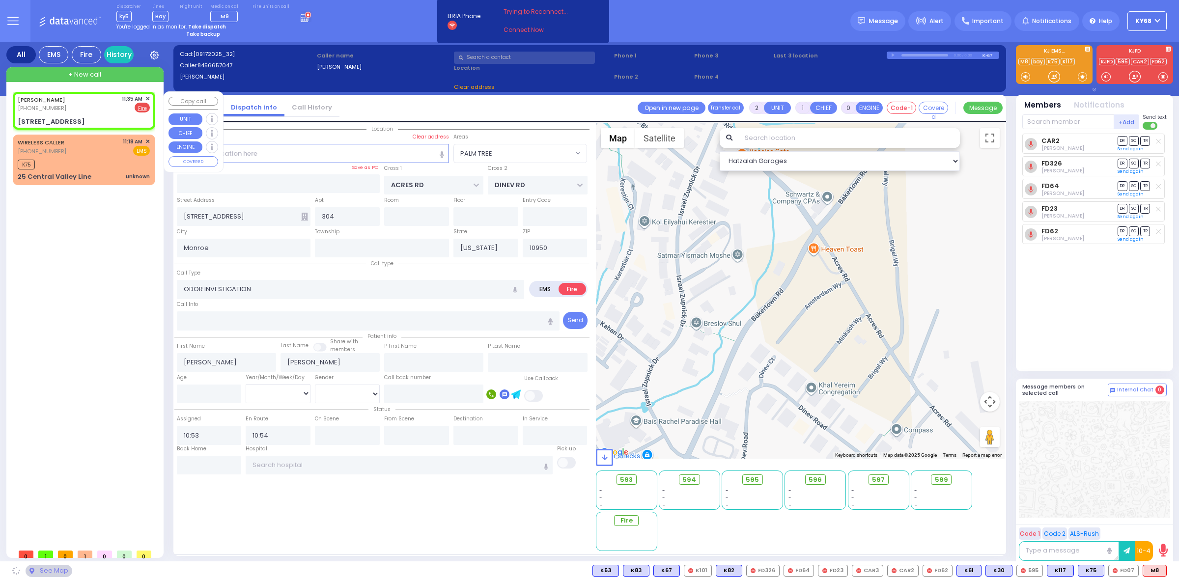
select select "Hatzalah Garages"
type input "NICKLESBURG RD"
type input "KRAKOW BLVD"
type input "[STREET_ADDRESS]"
select select "ATZEI TAMURIM"
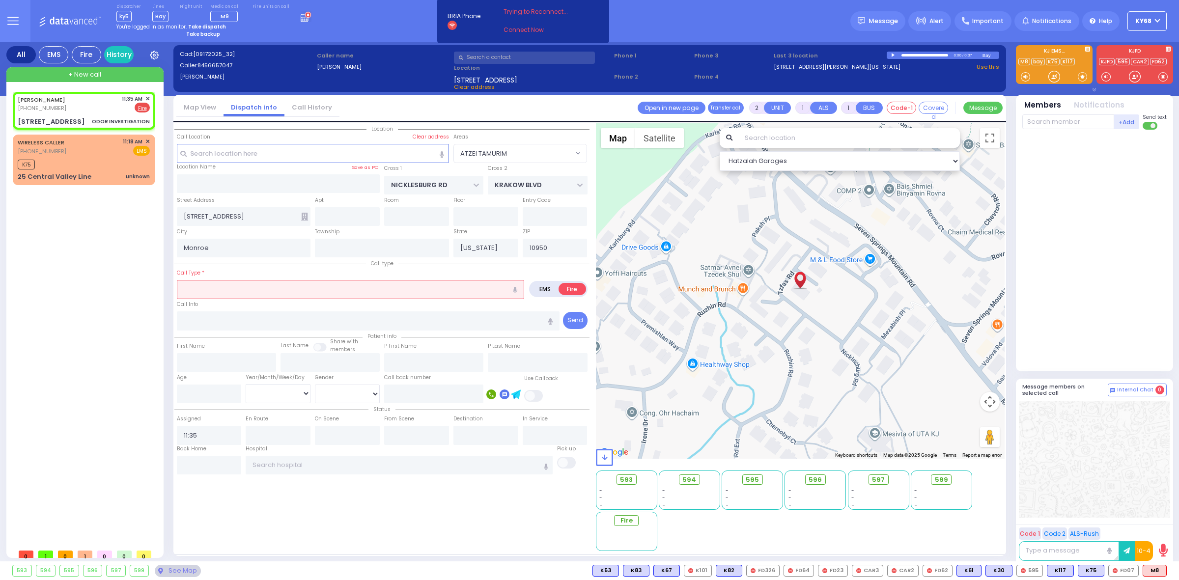
type input "0"
select select
type input "ODOR INVESTIGATION"
radio input "true"
select select
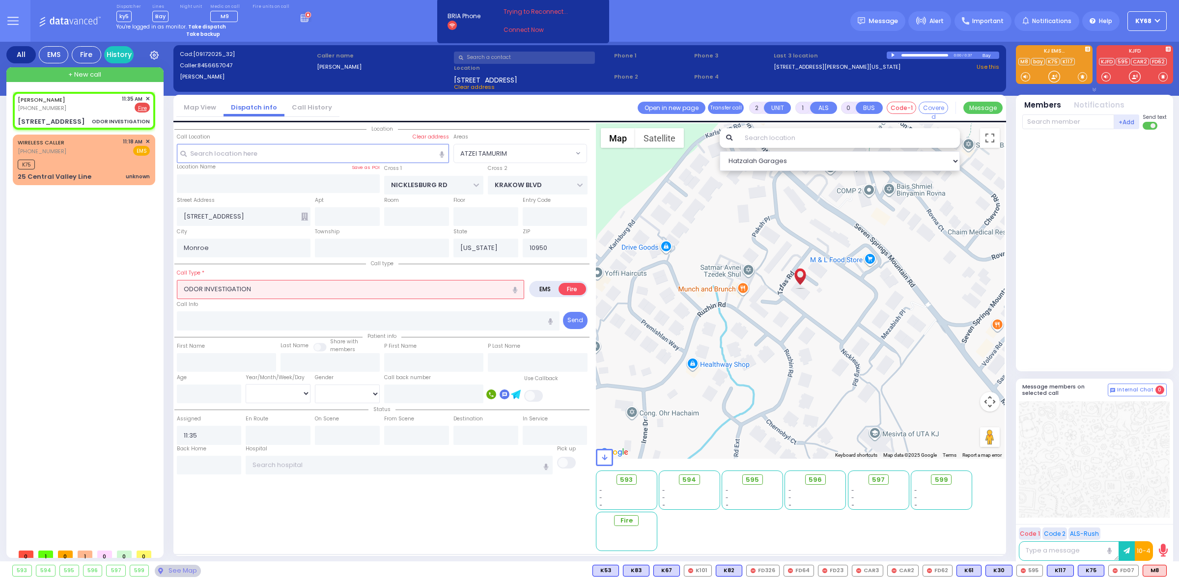
select select "Hatzalah Garages"
select select "ATZEI TAMURIM"
select select
radio input "true"
select select
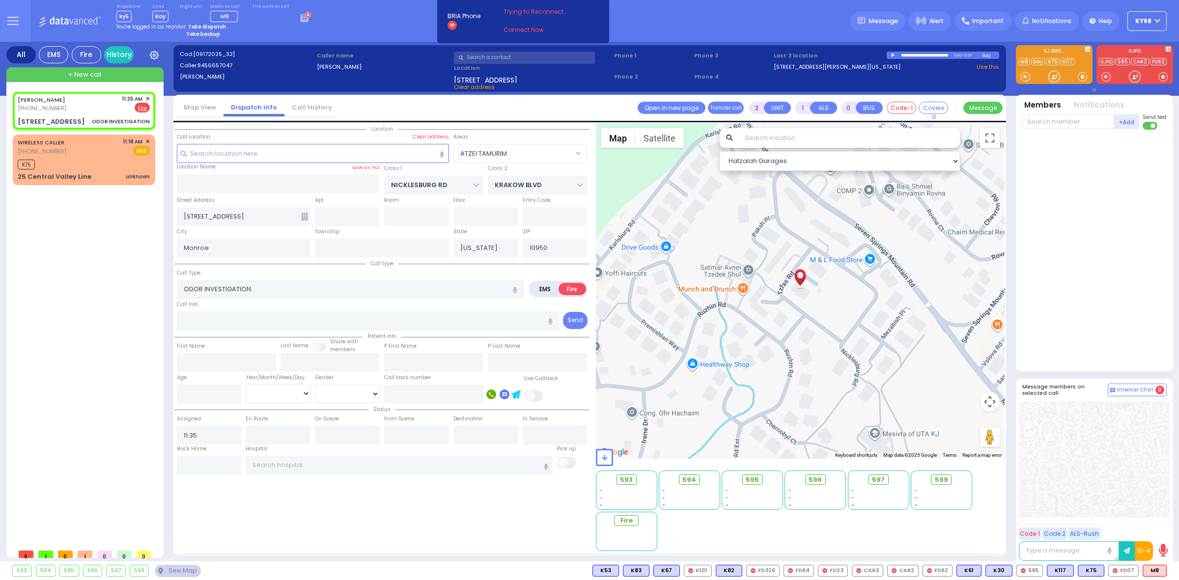
select select "Hatzalah Garages"
select select "ATZEI TAMURIM"
click at [255, 539] on div "Location All areas" at bounding box center [381, 337] width 415 height 428
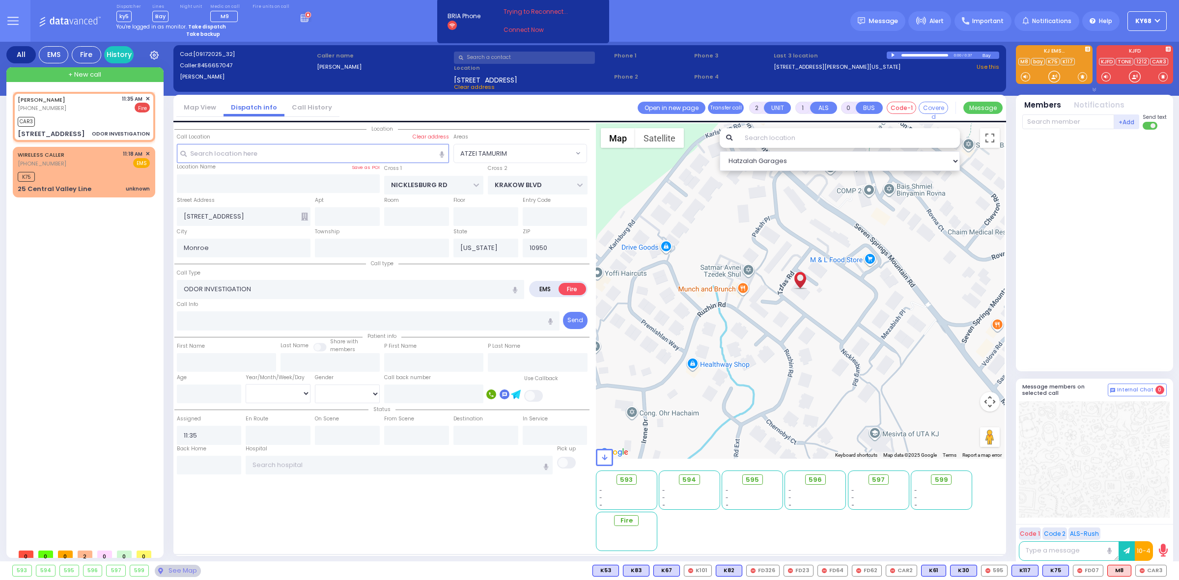
select select
radio input "true"
select select
type input "11:36"
select select "Hatzalah Garages"
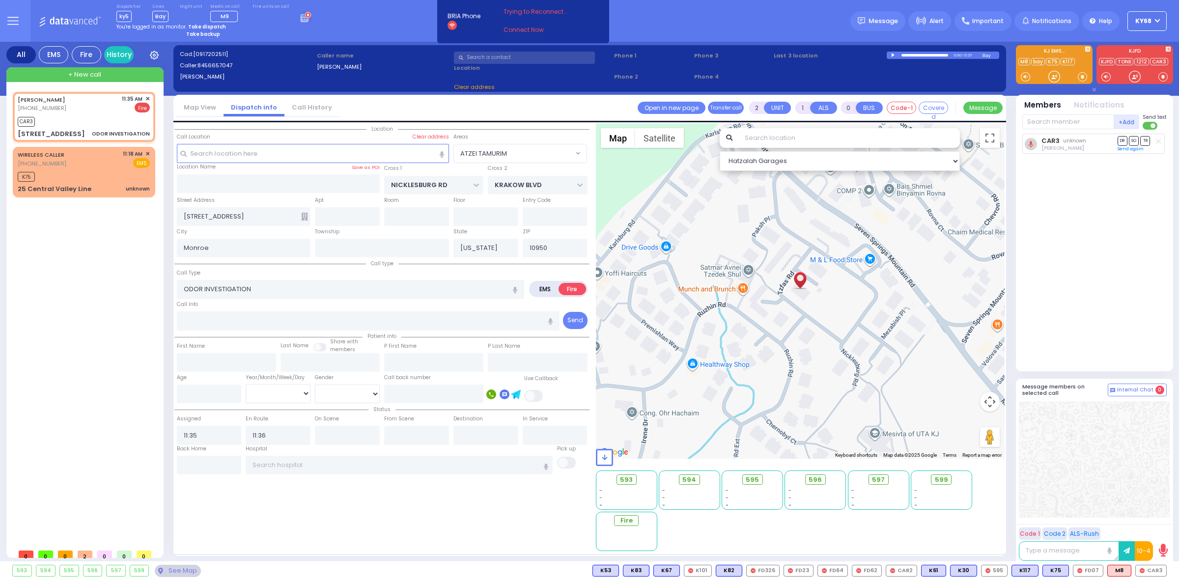
select select "ATZEI TAMURIM"
select select
radio input "true"
select select
select select "Hatzalah Garages"
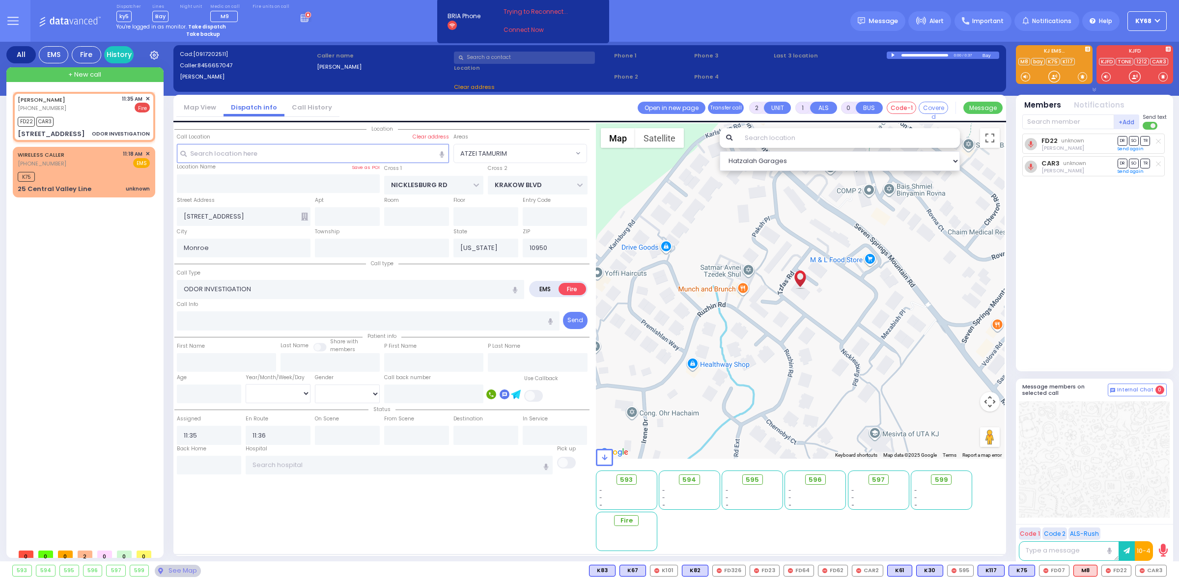
select select "ATZEI TAMURIM"
click at [108, 294] on div "[PERSON_NAME] [PHONE_NUMBER] 11:35 AM ✕ FD22 CAR3 K75" at bounding box center [86, 318] width 146 height 452
click at [895, 53] on div at bounding box center [893, 55] width 5 height 4
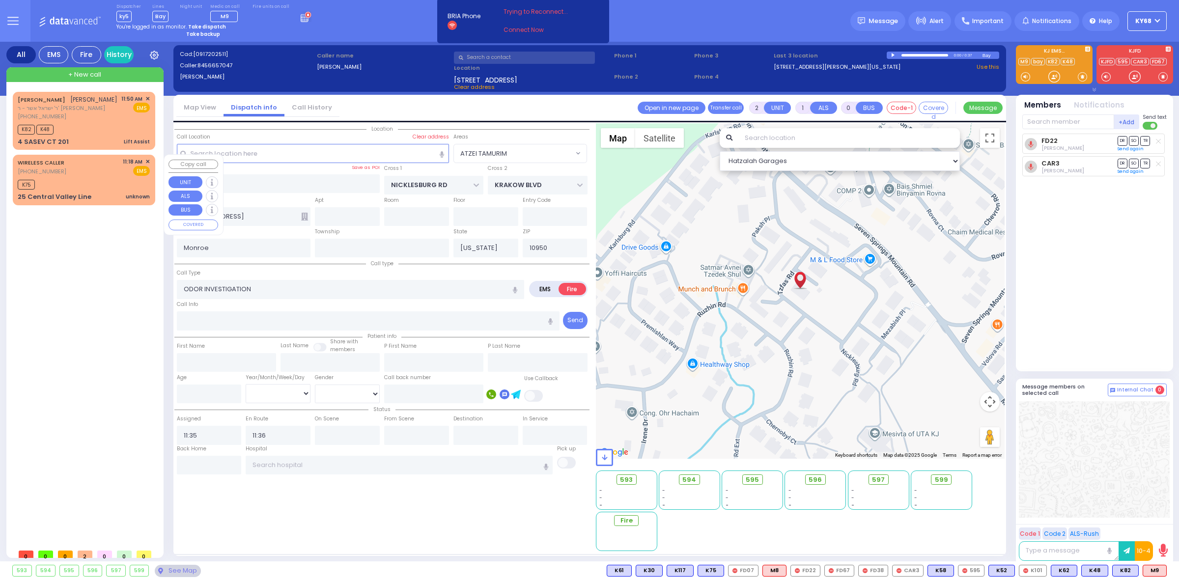
click at [61, 120] on div "[PHONE_NUMBER]" at bounding box center [68, 117] width 100 height 8
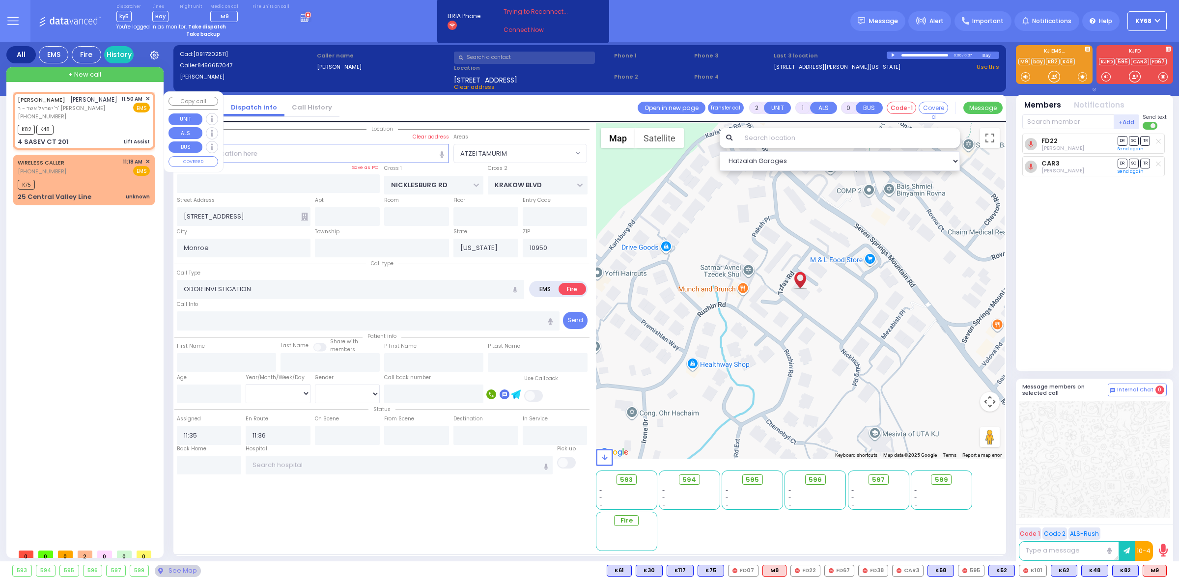
type input "4"
type input "0"
select select
type input "Lift Assist"
radio input "true"
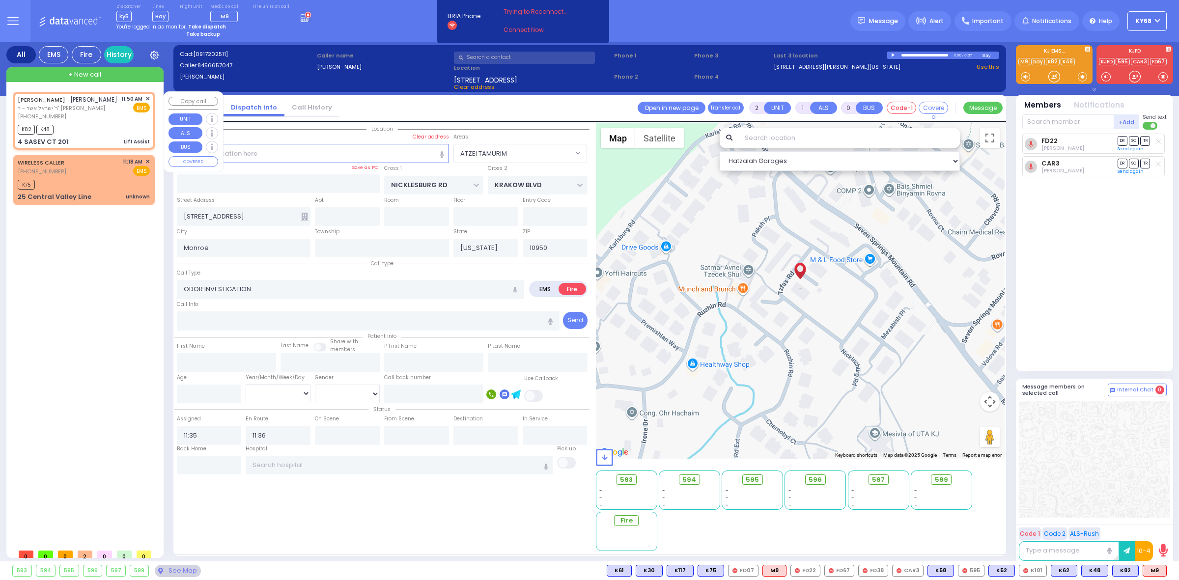
type input "[PERSON_NAME]"
select select
type input "11:50"
type input "11:53"
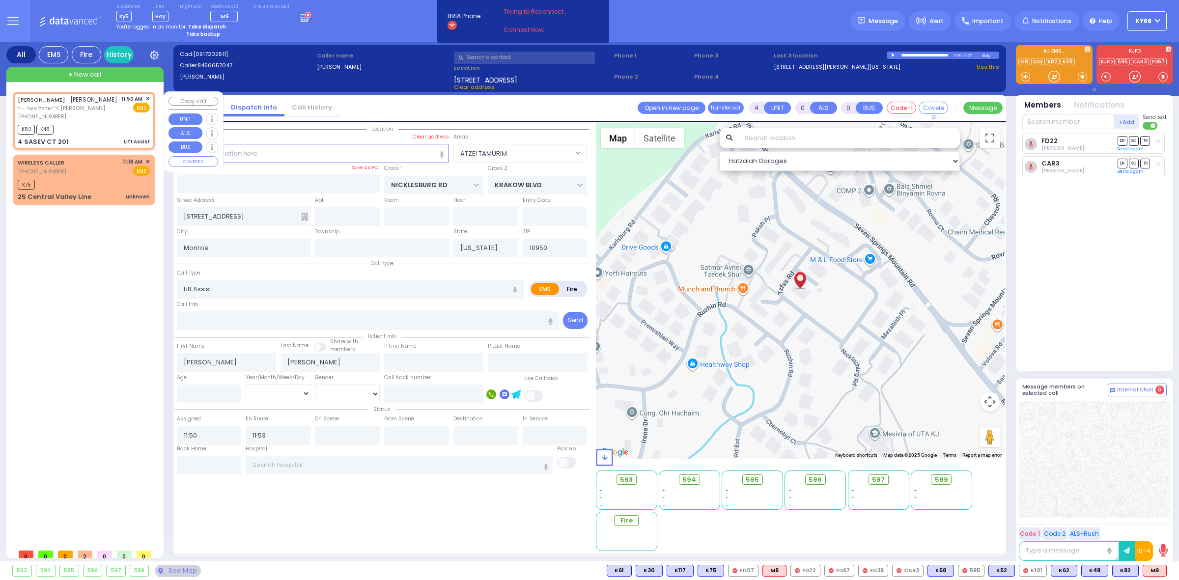
select select "Hatzalah Garages"
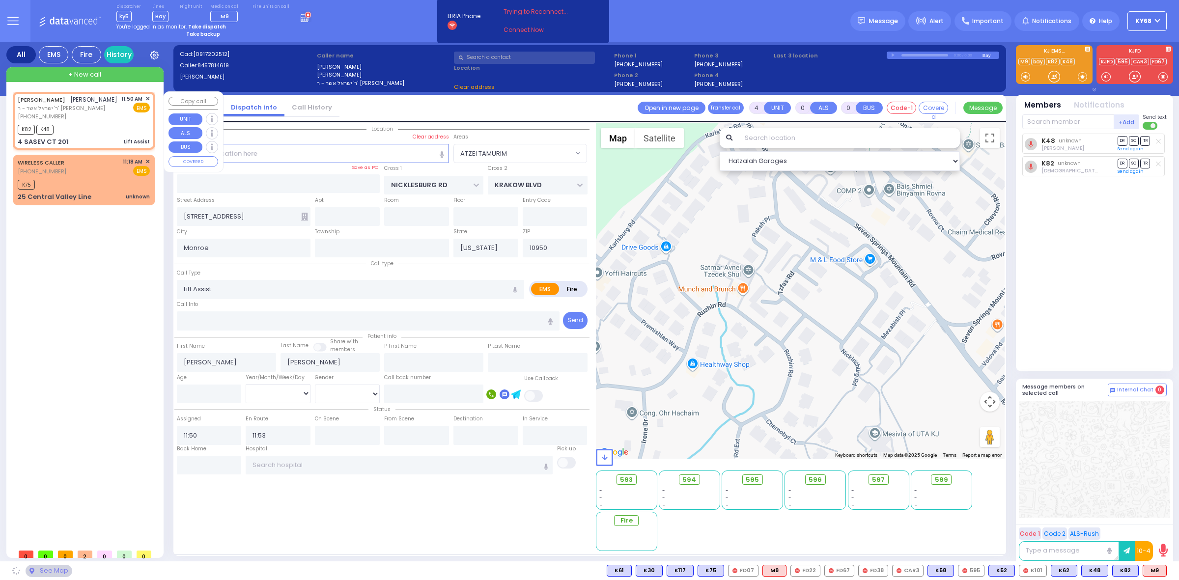
type input "[GEOGRAPHIC_DATA]"
type input "4 SASEV CT"
type input "201"
select select "[GEOGRAPHIC_DATA]"
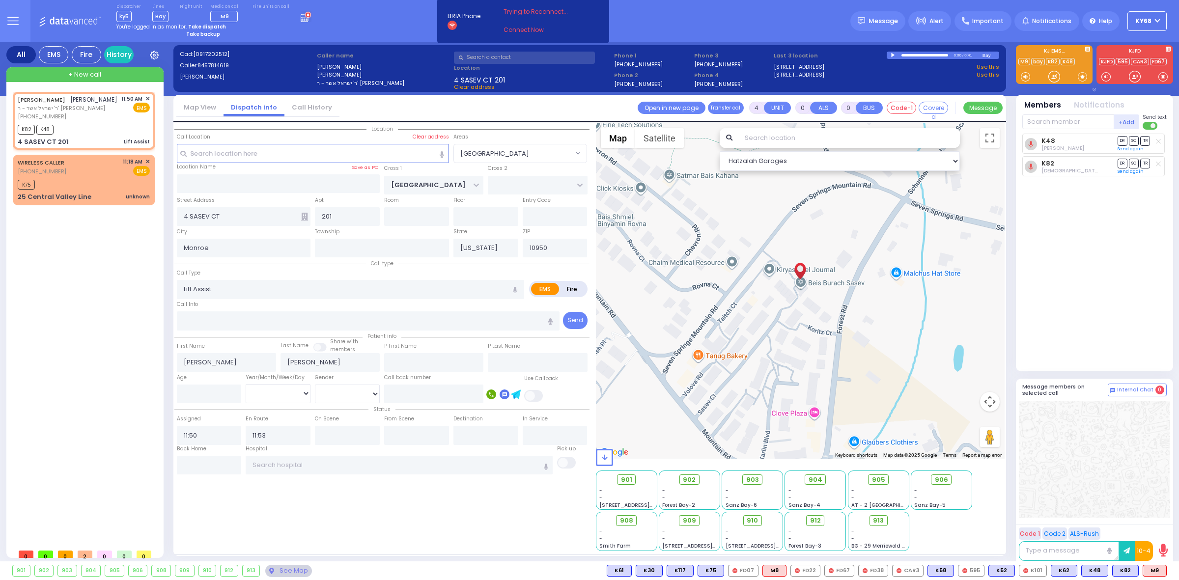
click at [892, 55] on div at bounding box center [893, 55] width 5 height 4
select select
radio input "true"
select select
select select "Hatzalah Garages"
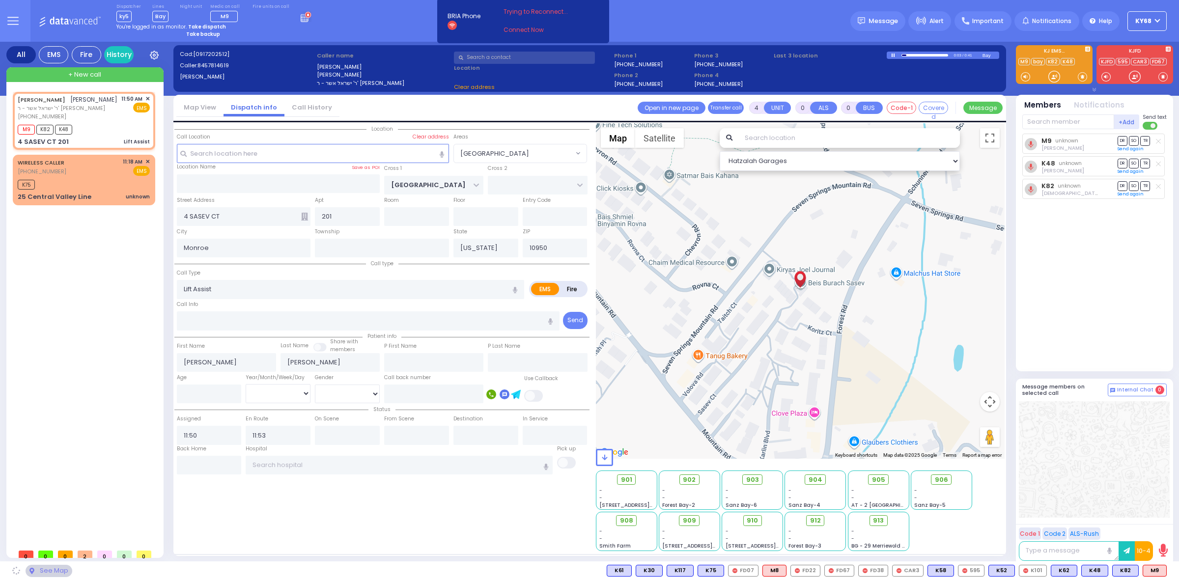
select select "[GEOGRAPHIC_DATA]"
click at [815, 21] on div "Dispatcher ky5 shift has started. Are you ? [GEOGRAPHIC_DATA]" at bounding box center [589, 21] width 1179 height 42
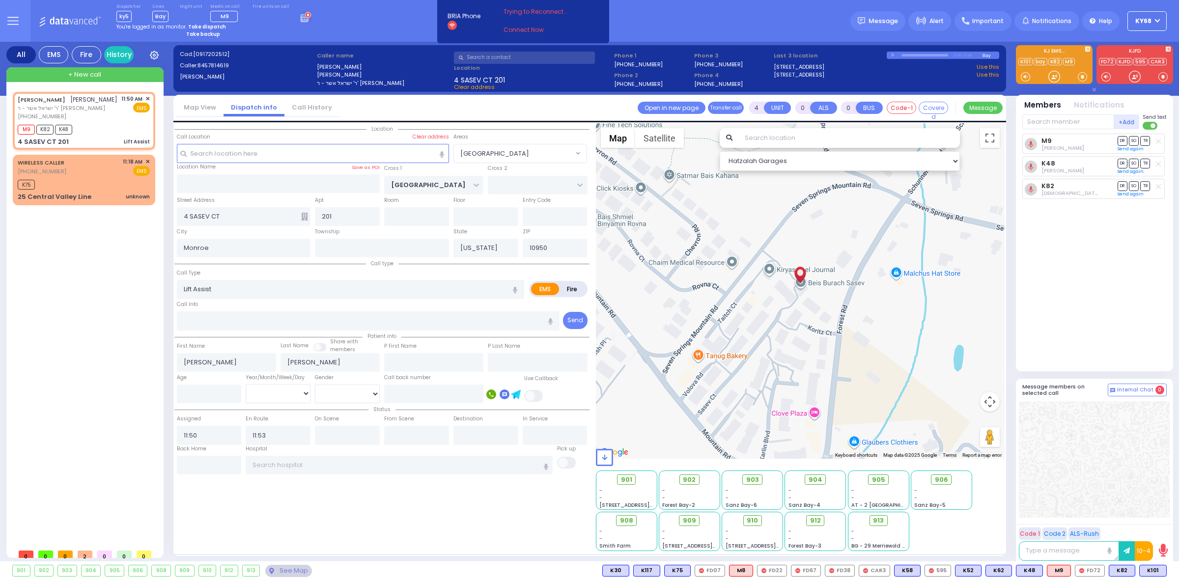
select select
radio input "true"
select select
radio input "true"
select select
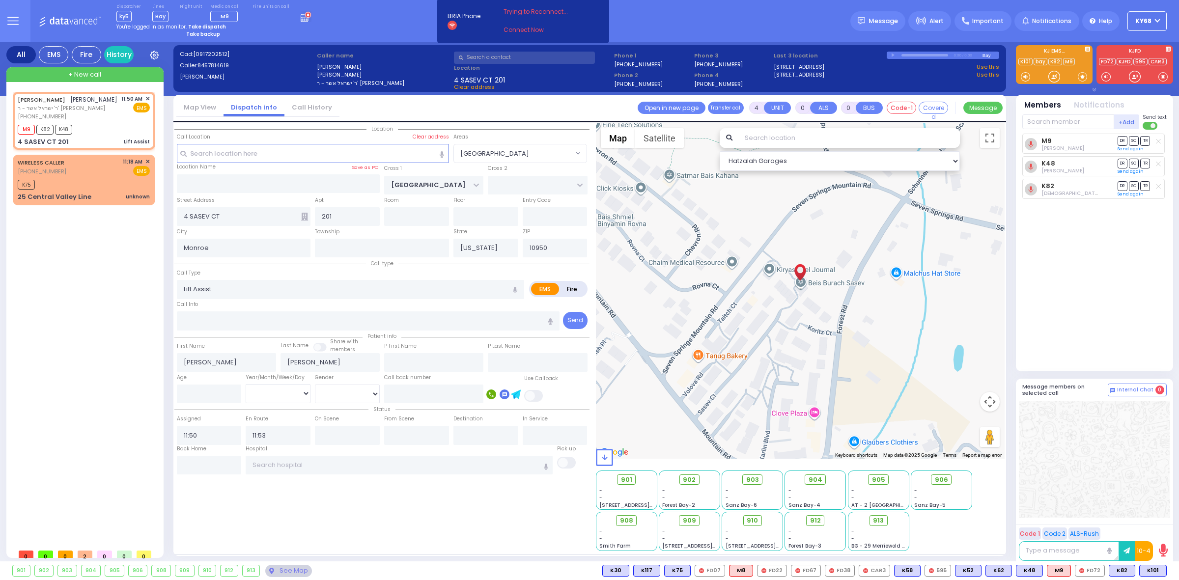
select select "[GEOGRAPHIC_DATA]"
select select "Hatzalah Garages"
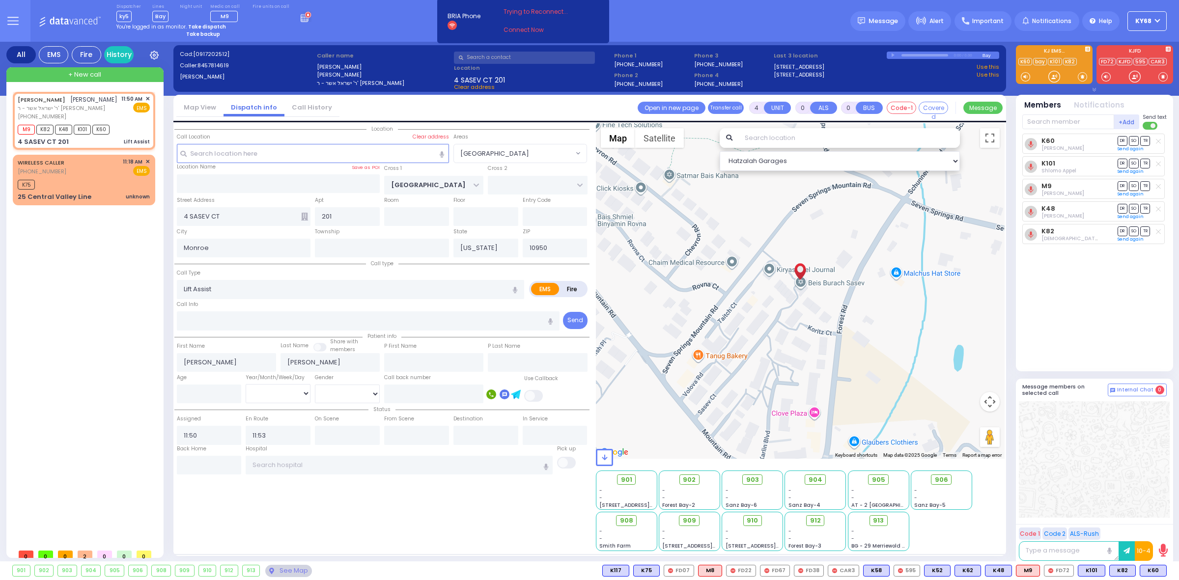
select select
radio input "true"
select select
select select "[GEOGRAPHIC_DATA]"
select select "Hatzalah Garages"
